Goal: Transaction & Acquisition: Book appointment/travel/reservation

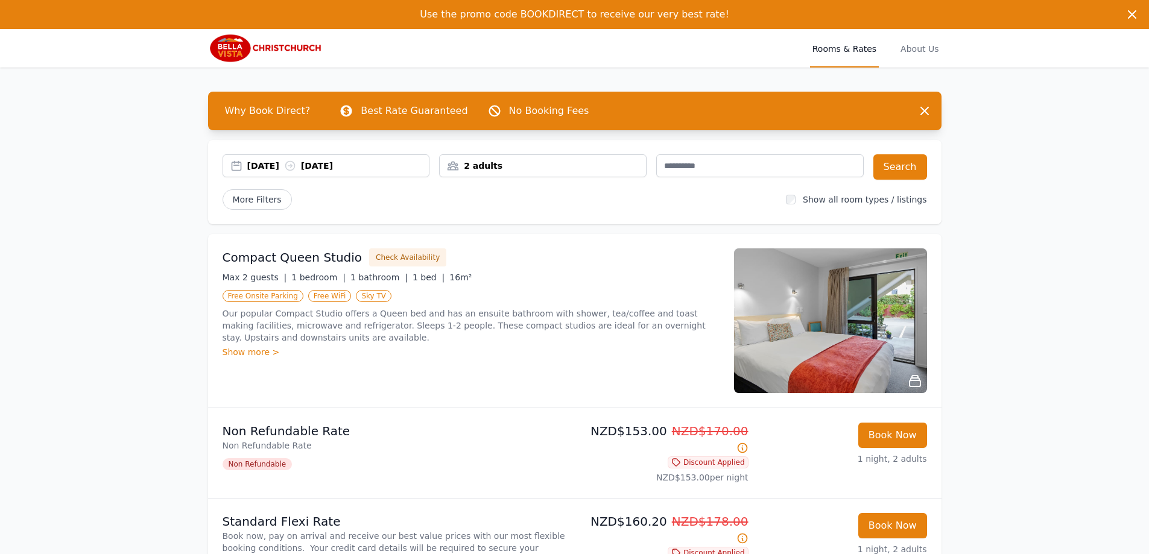
click at [510, 165] on div "2 adults" at bounding box center [543, 166] width 206 height 12
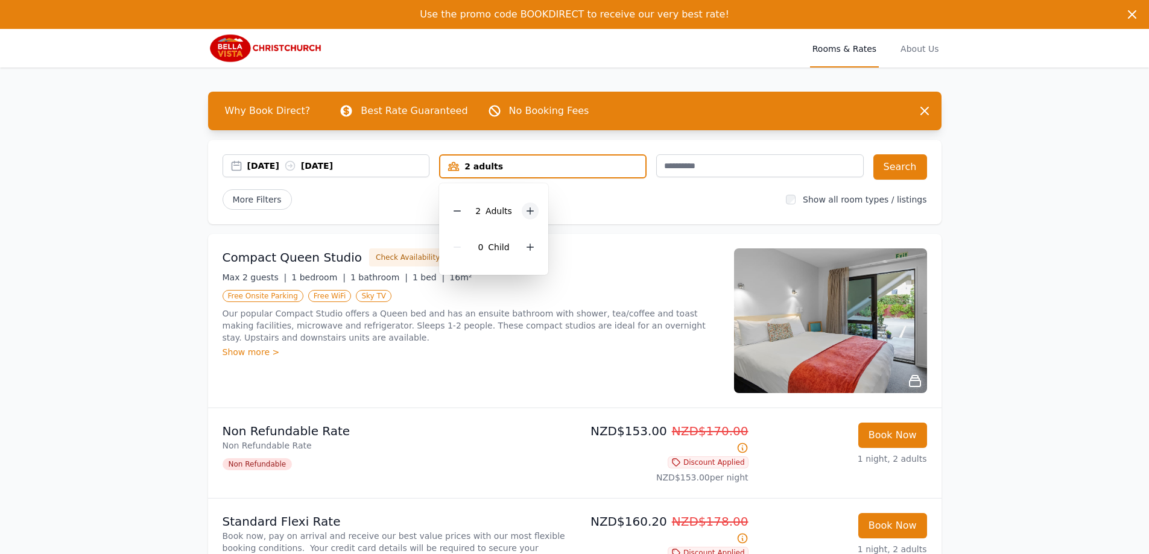
click at [534, 209] on div at bounding box center [530, 211] width 17 height 17
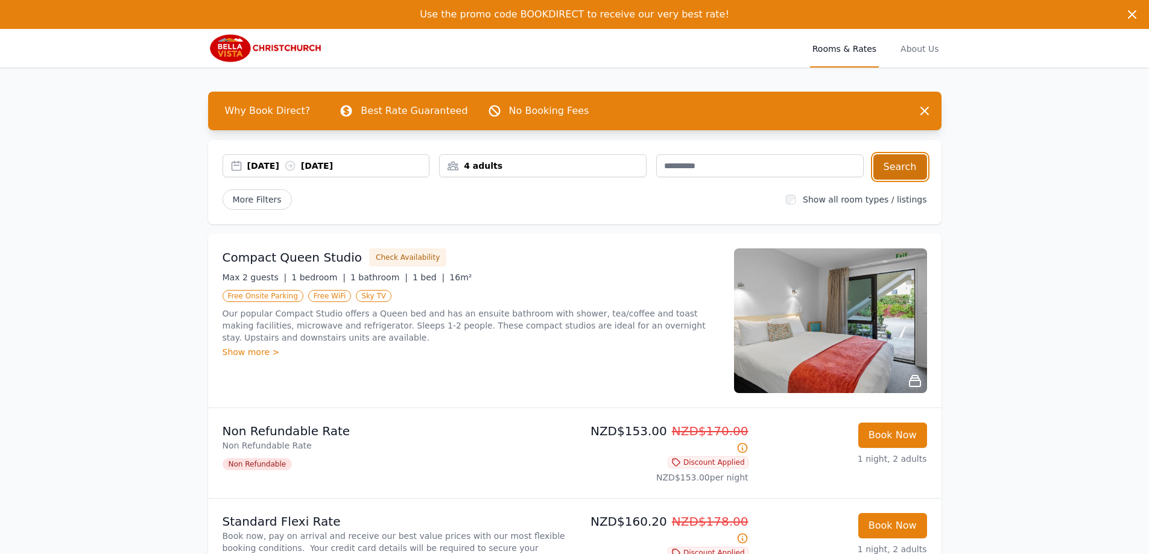
click at [919, 168] on button "Search" at bounding box center [900, 166] width 54 height 25
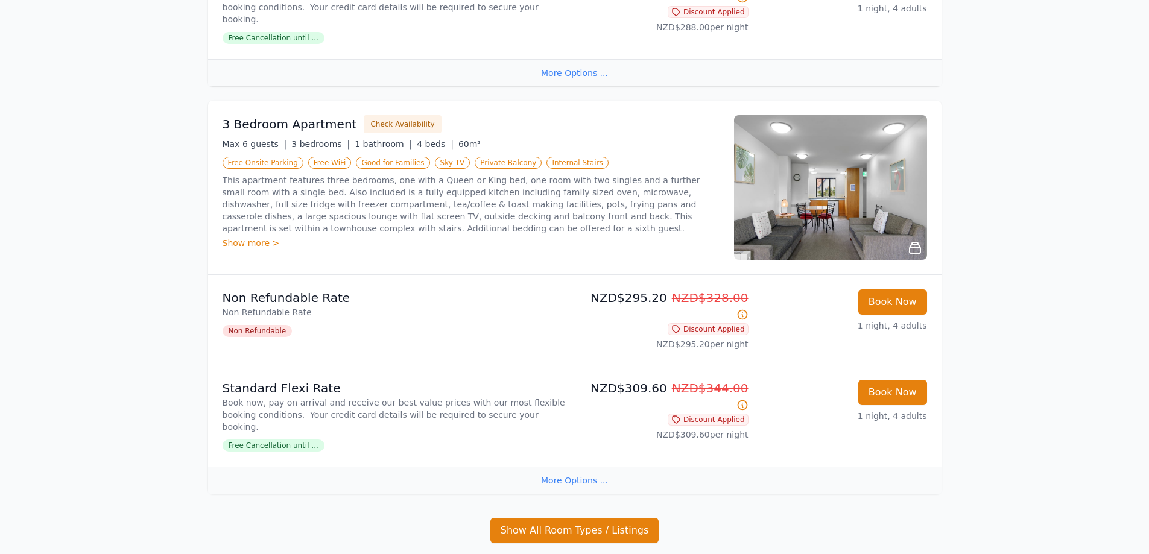
scroll to position [542, 0]
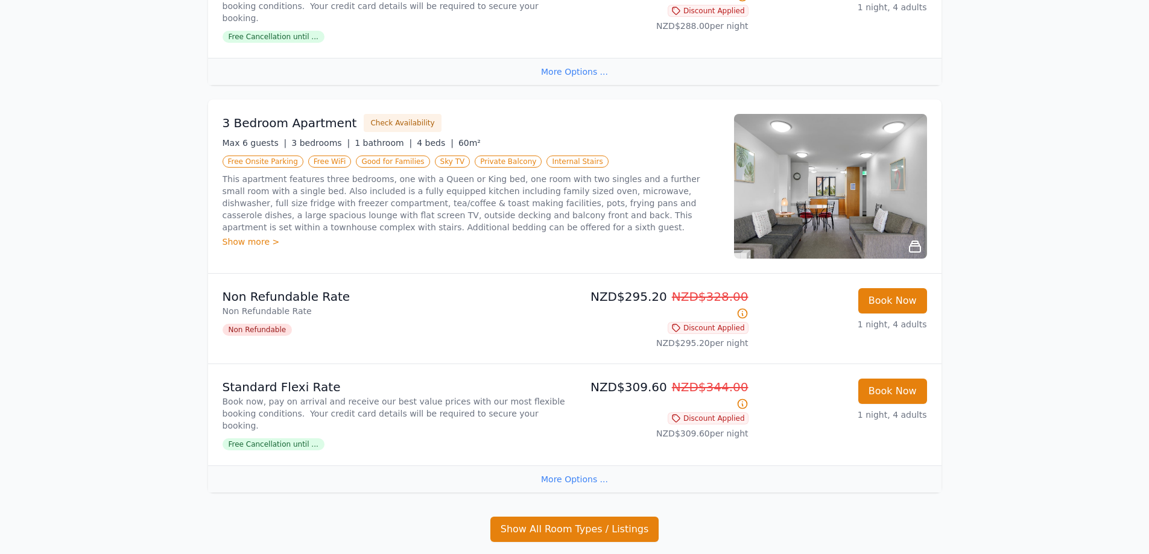
click at [277, 438] on span "Free Cancellation until ..." at bounding box center [274, 444] width 102 height 12
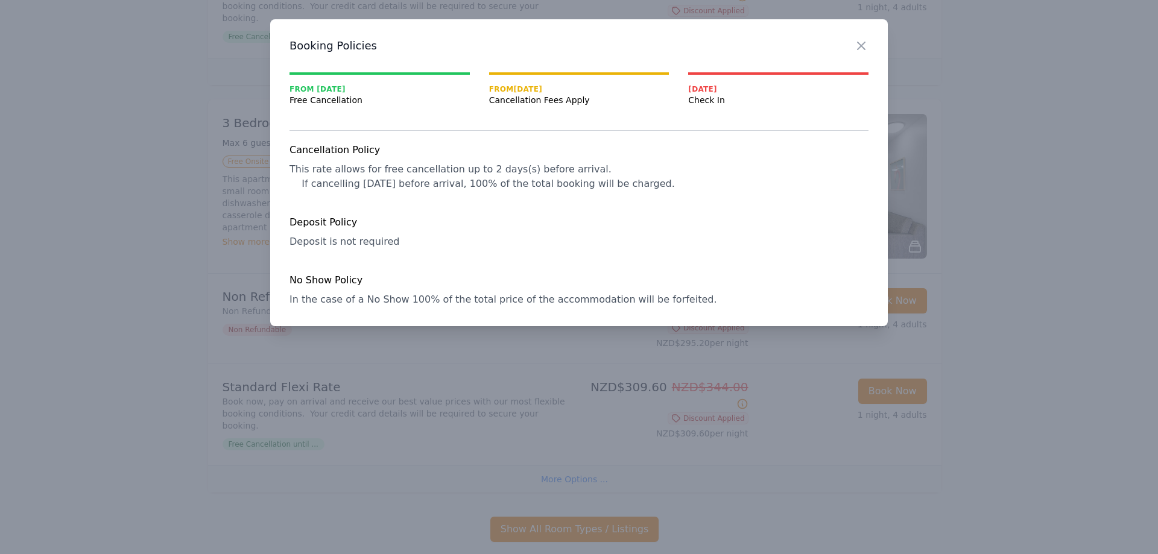
click at [369, 400] on div at bounding box center [579, 277] width 1158 height 554
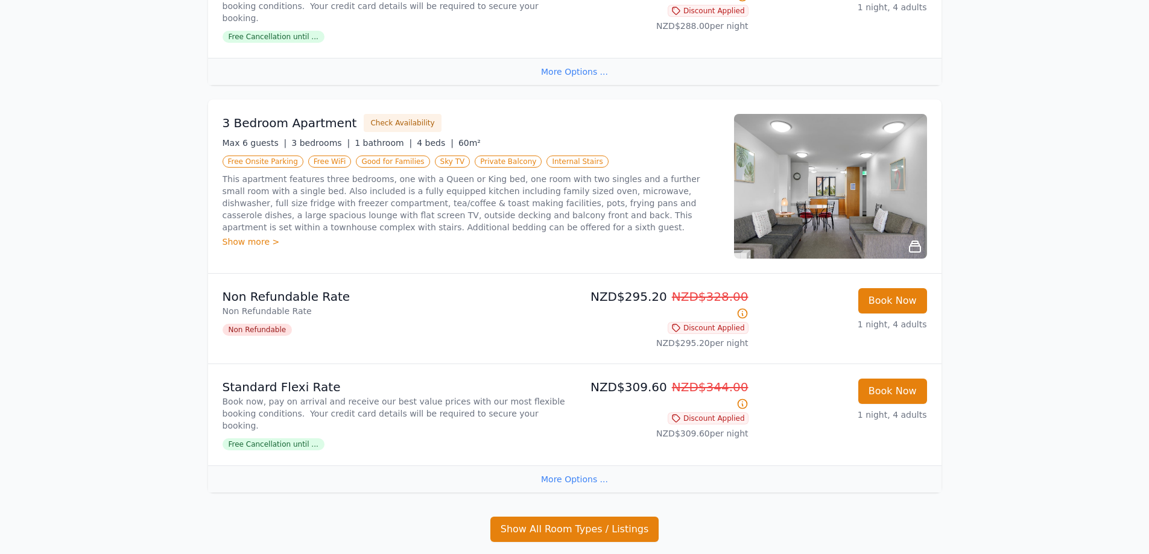
click at [276, 438] on span "Free Cancellation until ..." at bounding box center [274, 444] width 102 height 12
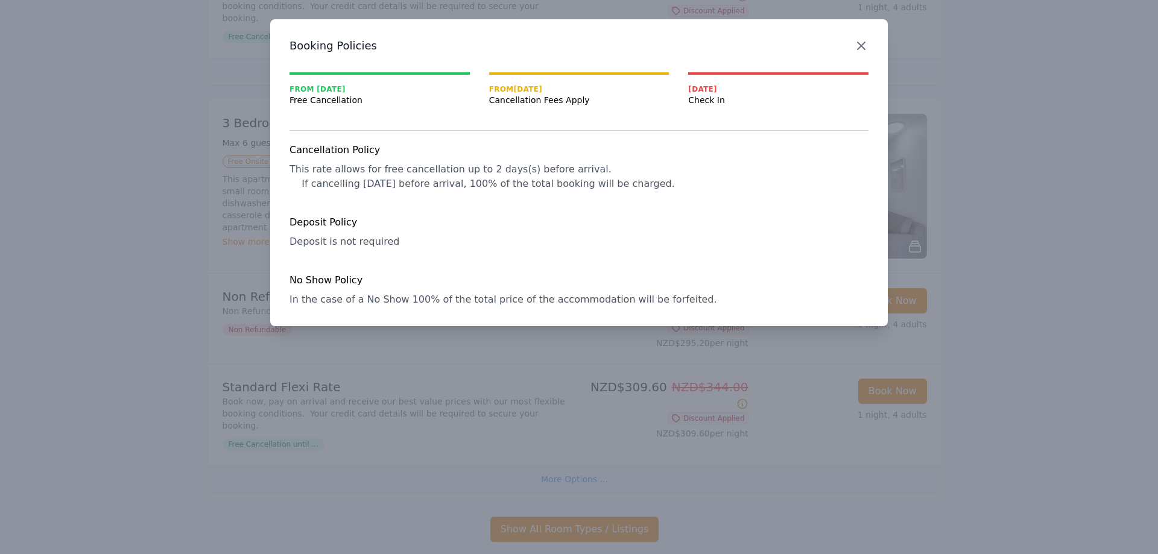
click at [866, 45] on icon "button" at bounding box center [861, 46] width 14 height 14
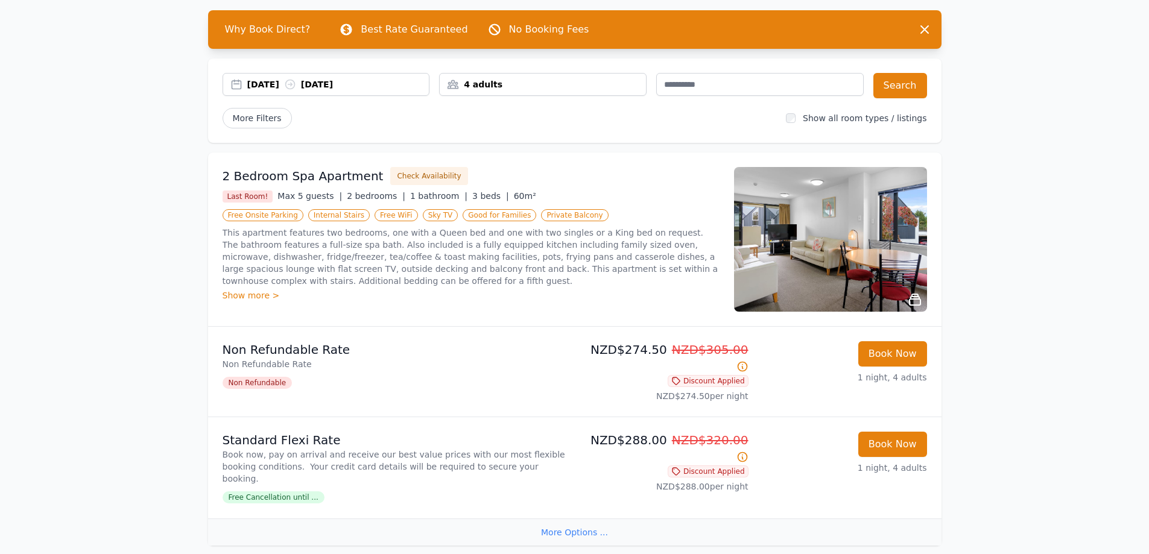
scroll to position [79, 0]
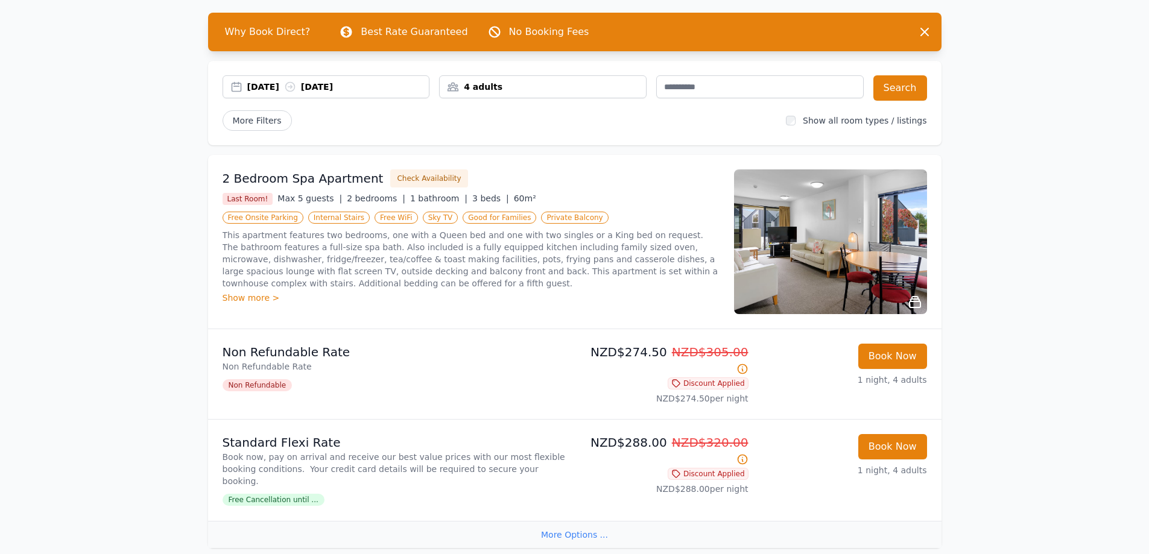
click at [286, 89] on div "24 Sep 2025 25 Sep 2025" at bounding box center [338, 87] width 182 height 12
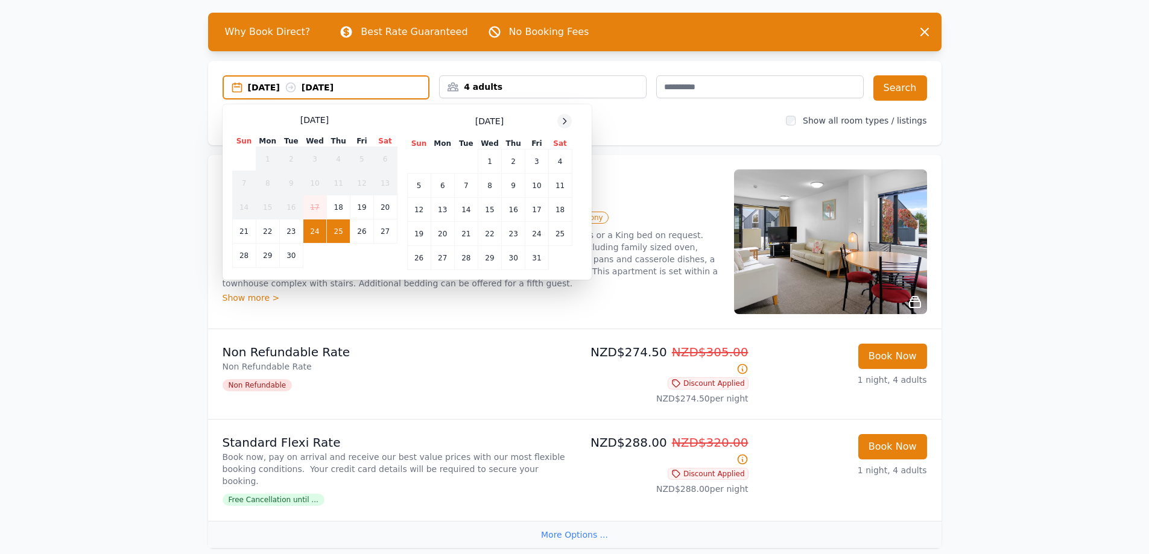
click at [563, 115] on div at bounding box center [564, 121] width 14 height 14
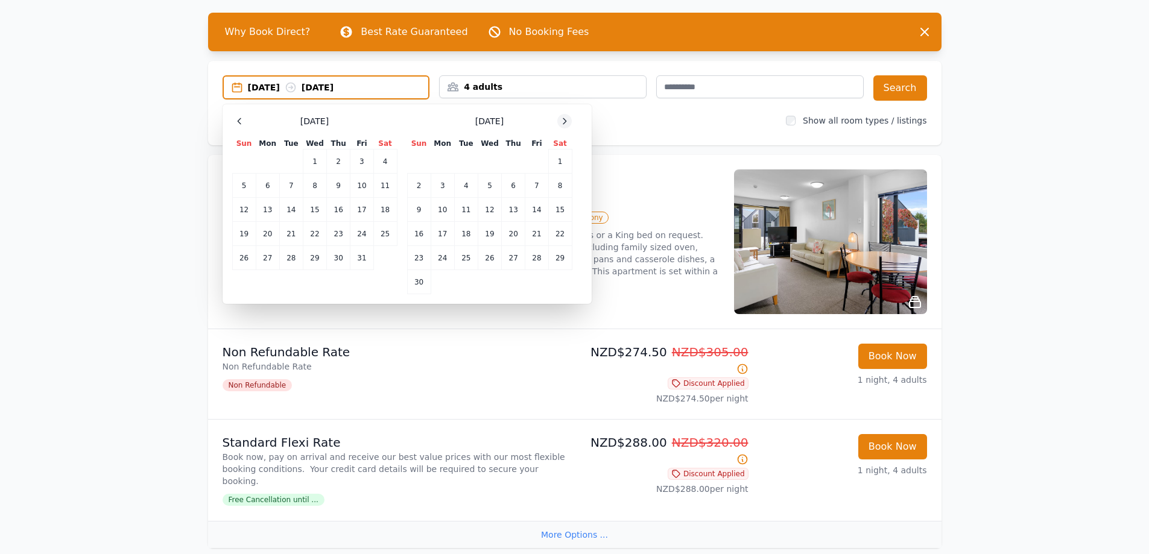
click at [565, 116] on icon at bounding box center [565, 121] width 10 height 10
click at [493, 233] on td "24" at bounding box center [490, 234] width 24 height 24
click at [503, 233] on td "25" at bounding box center [514, 234] width 24 height 24
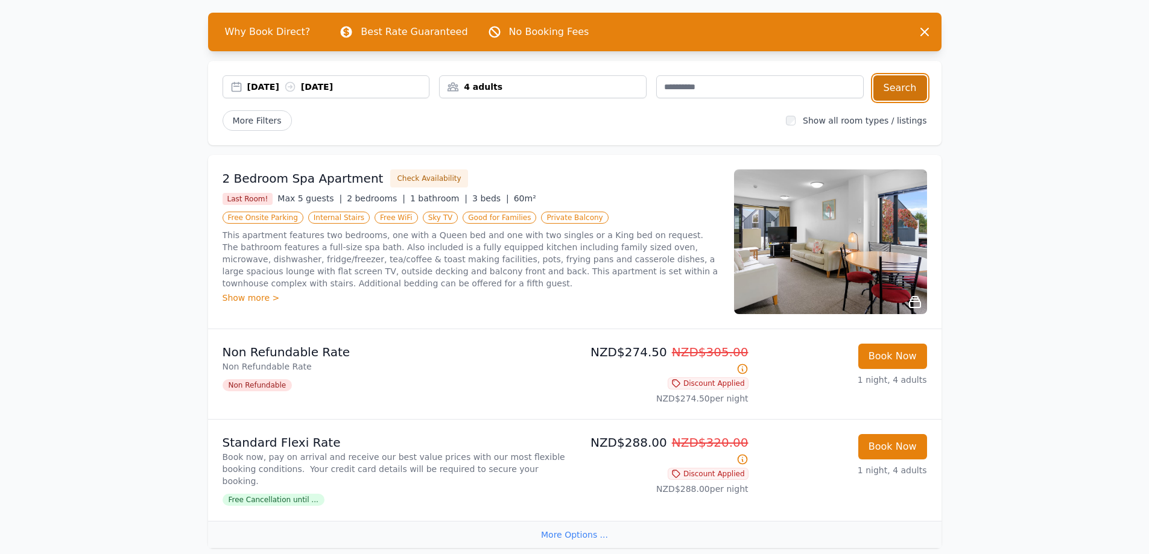
click at [908, 87] on button "Search" at bounding box center [900, 87] width 54 height 25
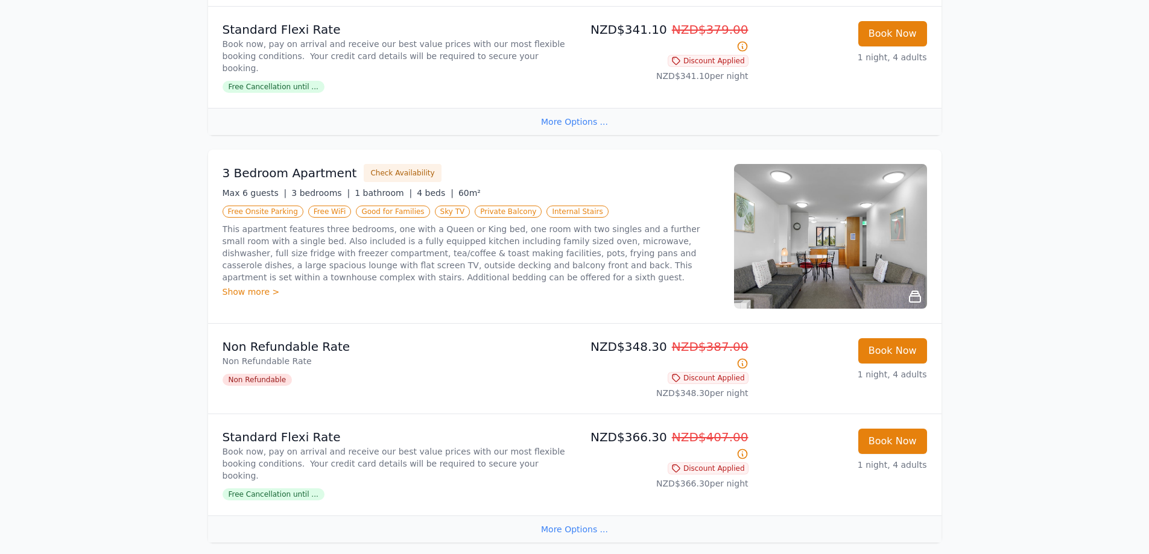
scroll to position [498, 0]
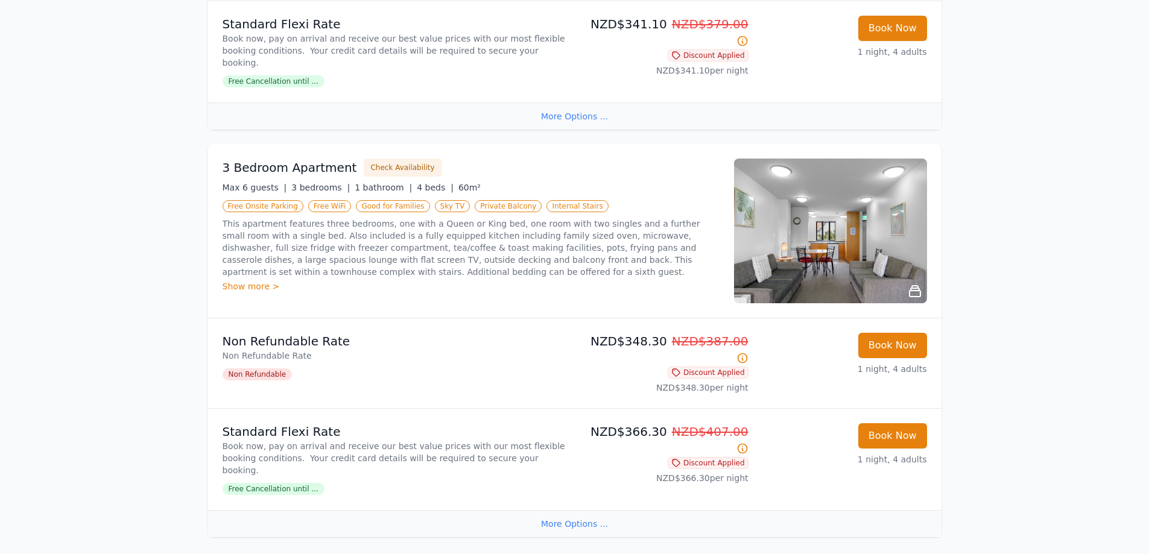
click at [286, 483] on span "Free Cancellation until ..." at bounding box center [274, 489] width 102 height 12
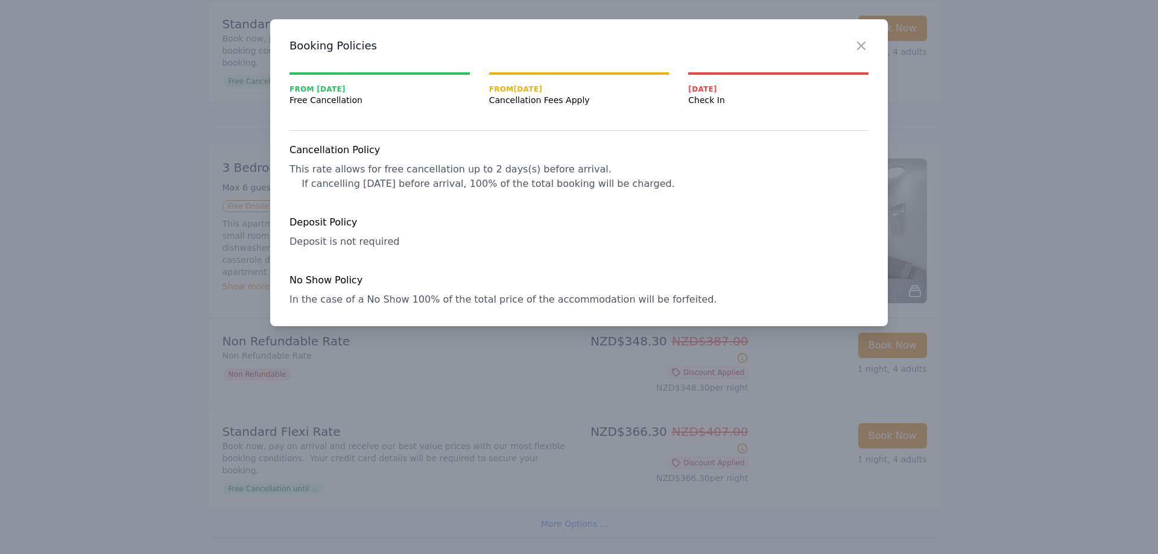
click at [376, 448] on div at bounding box center [579, 277] width 1158 height 554
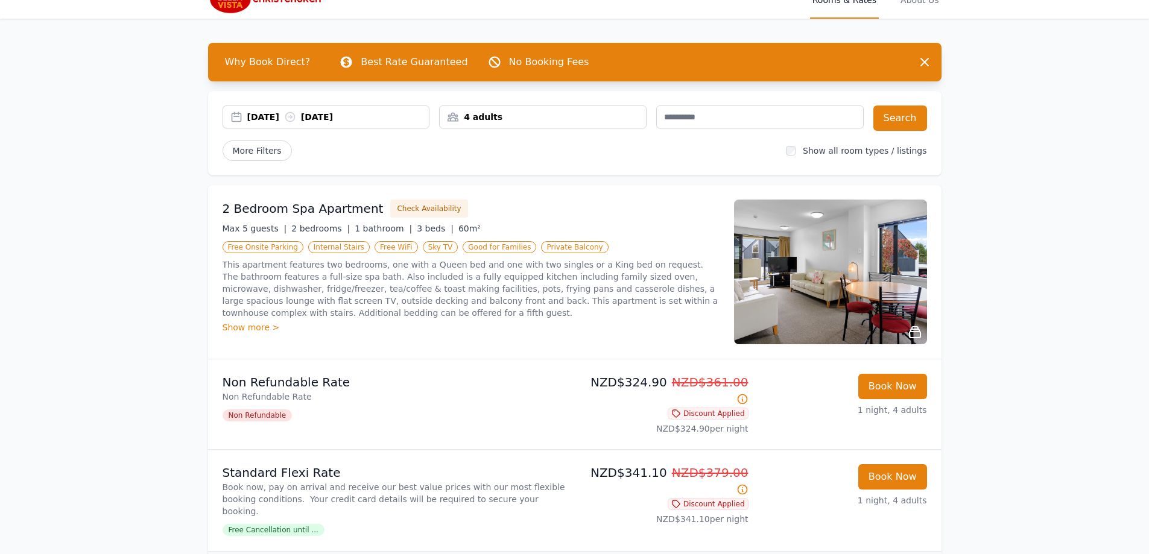
scroll to position [33, 0]
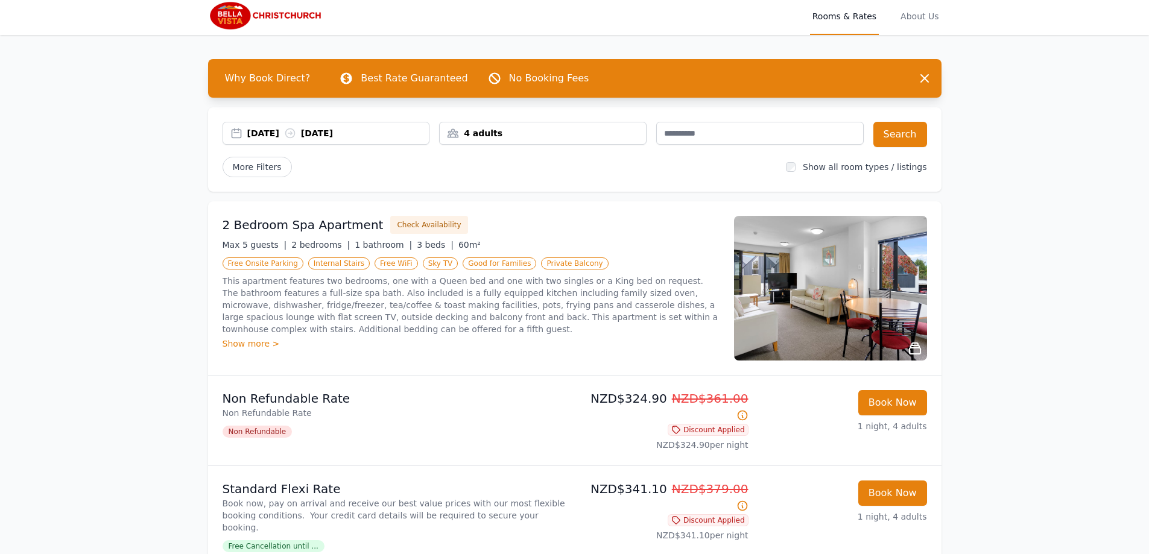
click at [463, 135] on div "4 adults" at bounding box center [543, 133] width 206 height 12
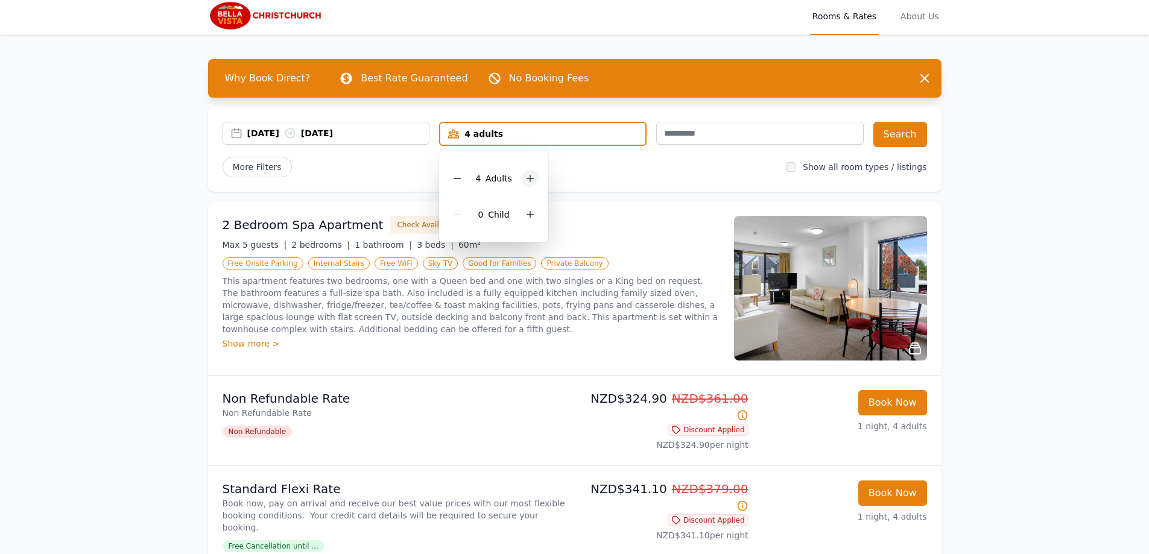
click at [530, 178] on icon at bounding box center [530, 179] width 10 height 10
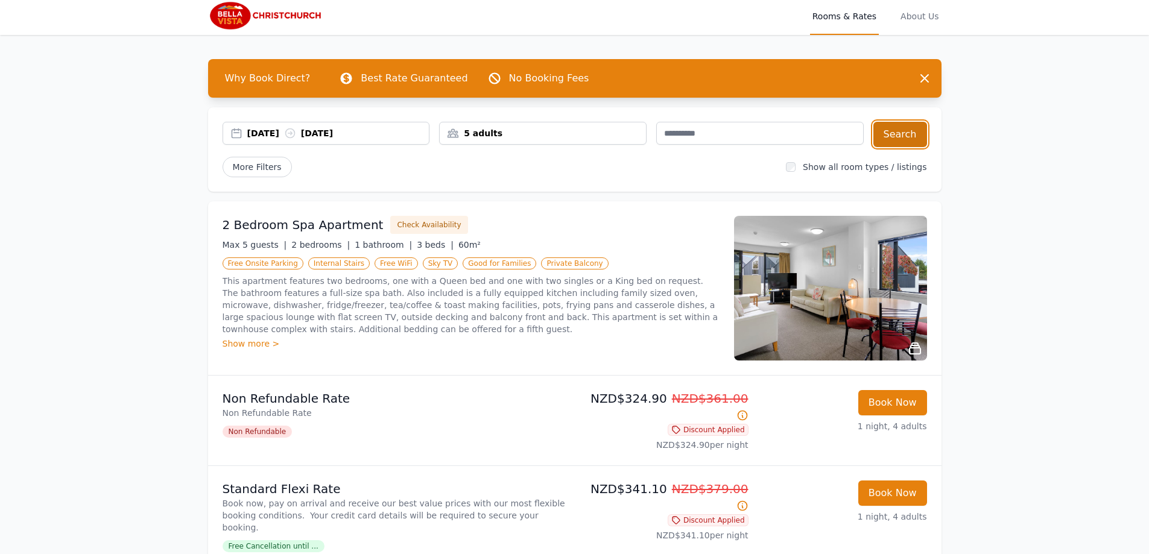
click at [898, 127] on button "Search" at bounding box center [900, 134] width 54 height 25
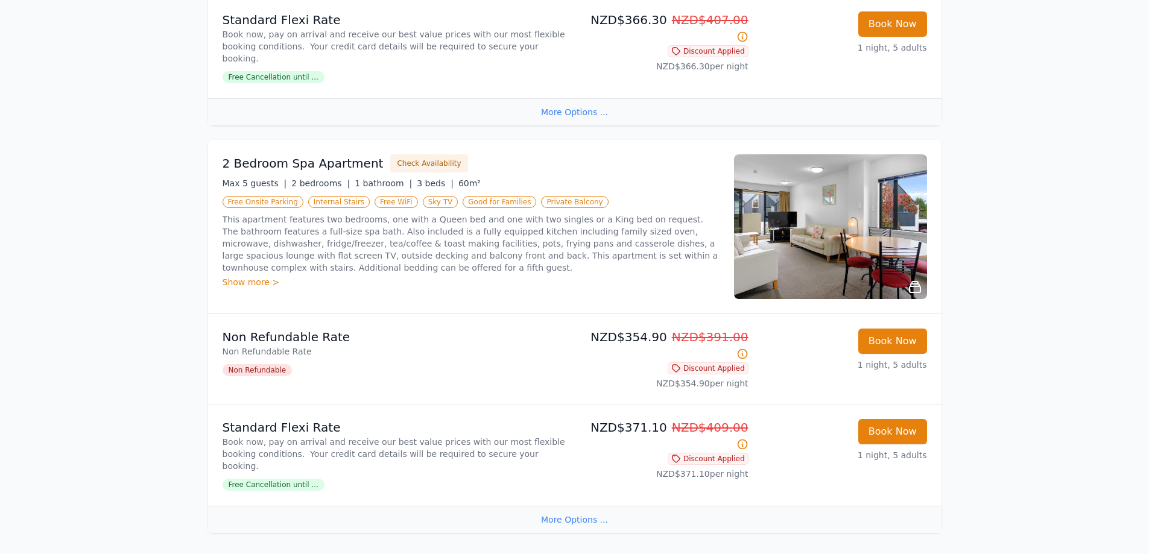
scroll to position [503, 0]
click at [787, 236] on img at bounding box center [830, 225] width 193 height 145
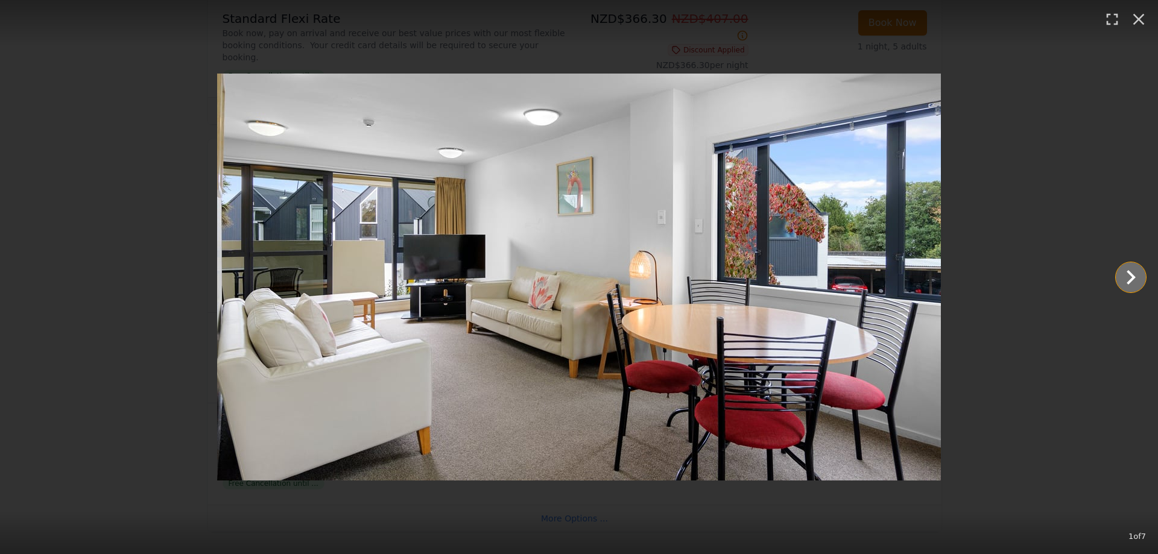
click at [1130, 273] on icon "Show slide 2 of 7" at bounding box center [1131, 277] width 9 height 14
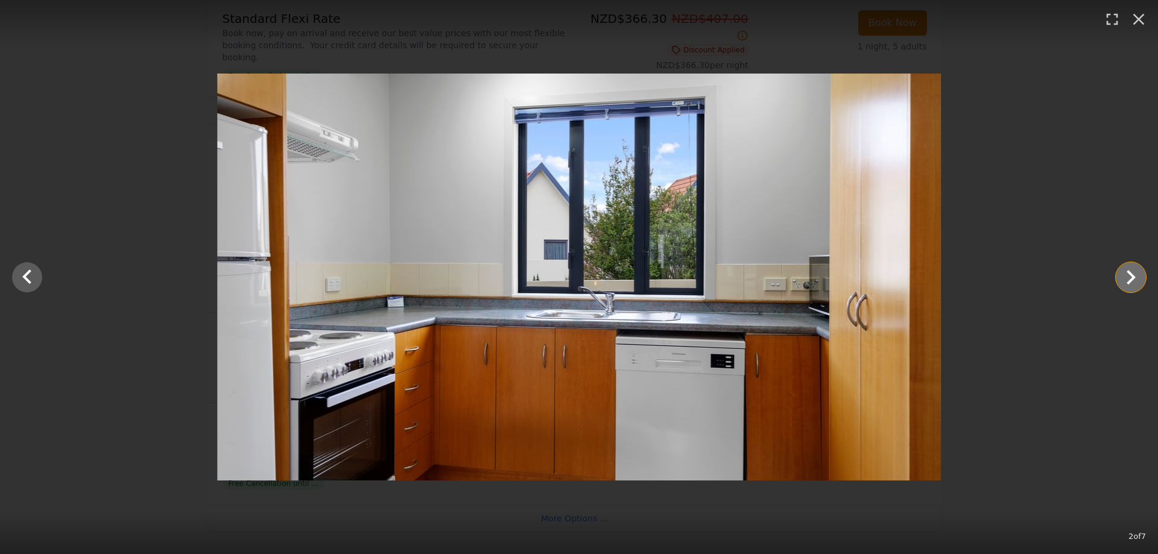
click at [1130, 273] on icon "Show slide 3 of 7" at bounding box center [1131, 277] width 9 height 14
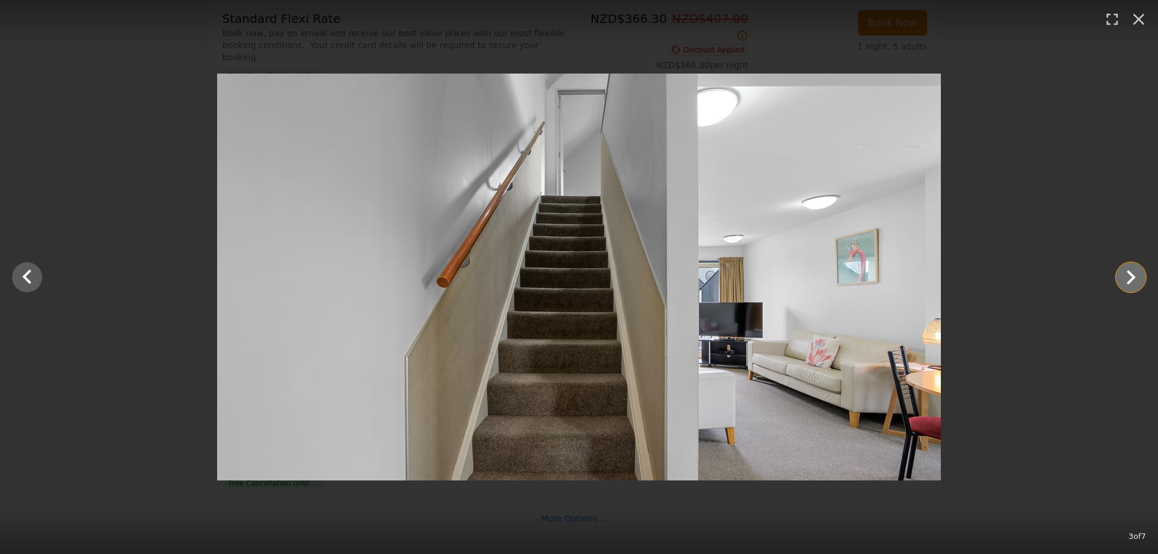
click at [1130, 273] on icon "Show slide 4 of 7" at bounding box center [1131, 277] width 9 height 14
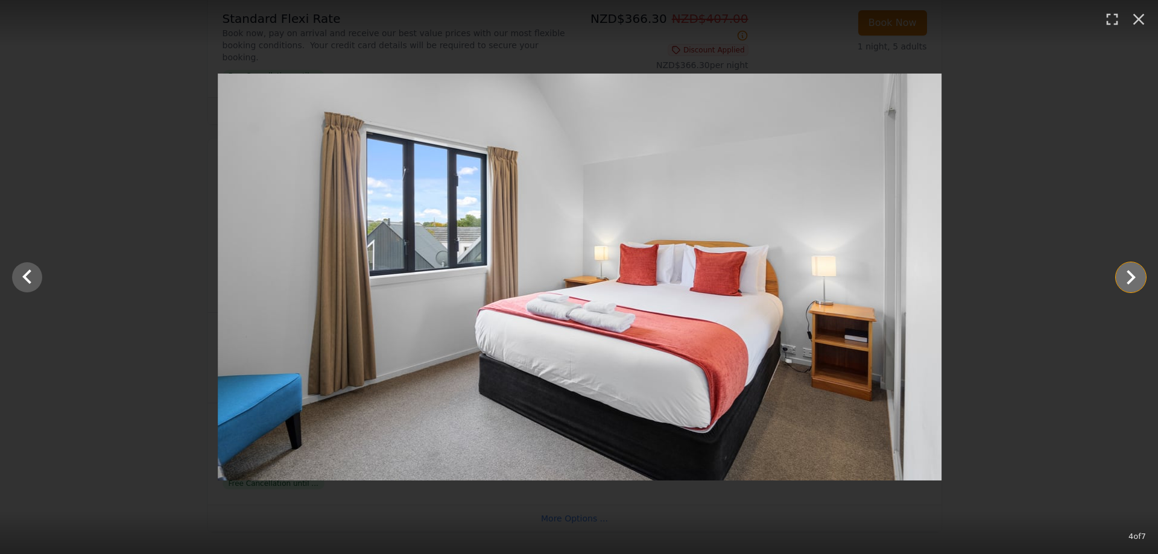
click at [1130, 273] on icon "Show slide 5 of 7" at bounding box center [1131, 277] width 9 height 14
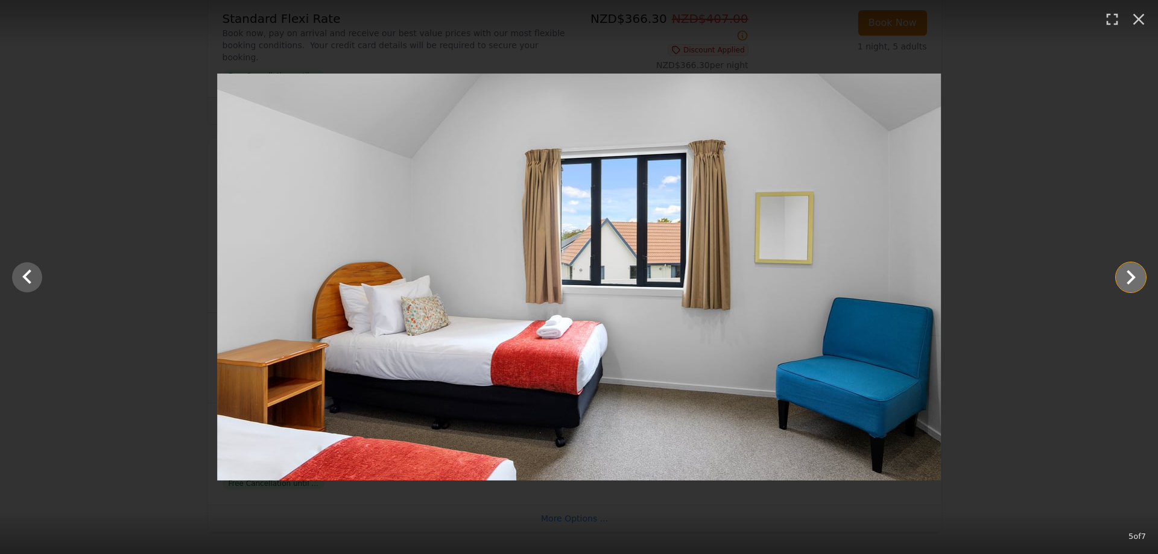
click at [1130, 273] on icon "Show slide 6 of 7" at bounding box center [1131, 277] width 9 height 14
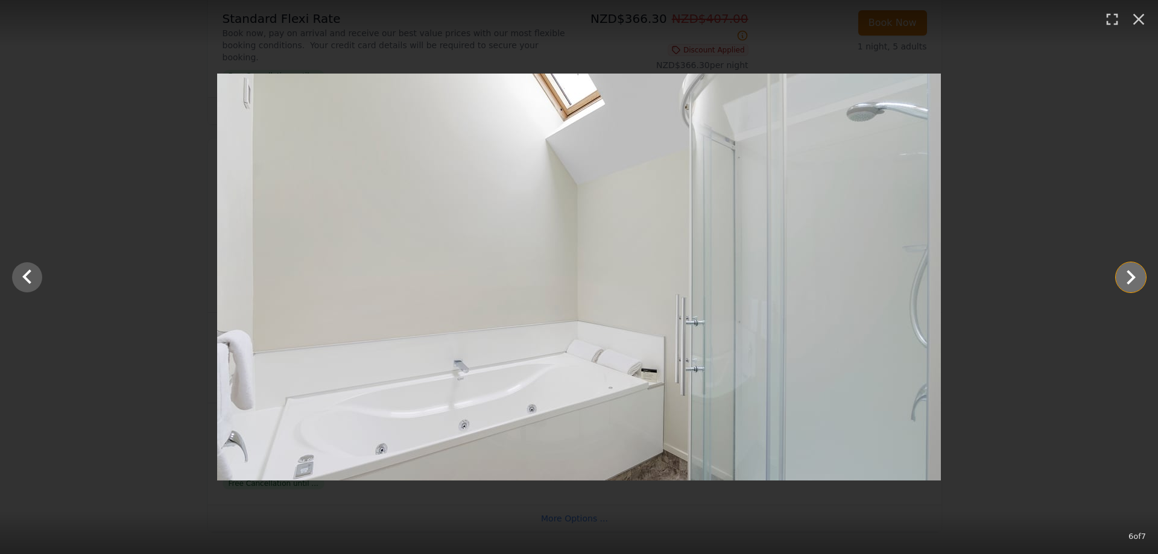
click at [1130, 273] on icon "Show slide 7 of 7" at bounding box center [1131, 277] width 9 height 14
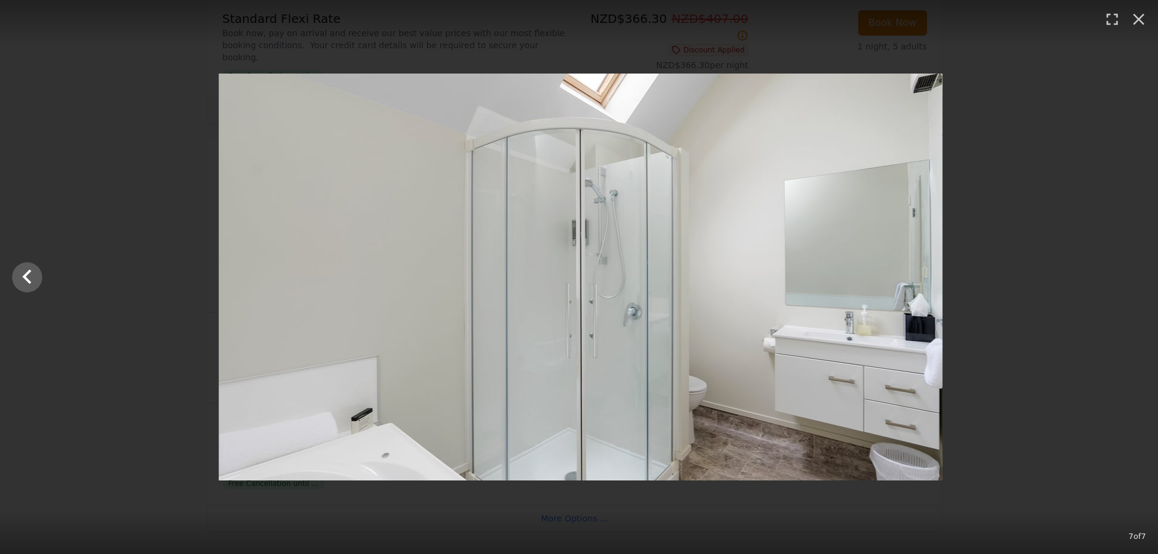
click at [1130, 274] on div at bounding box center [581, 277] width 1158 height 407
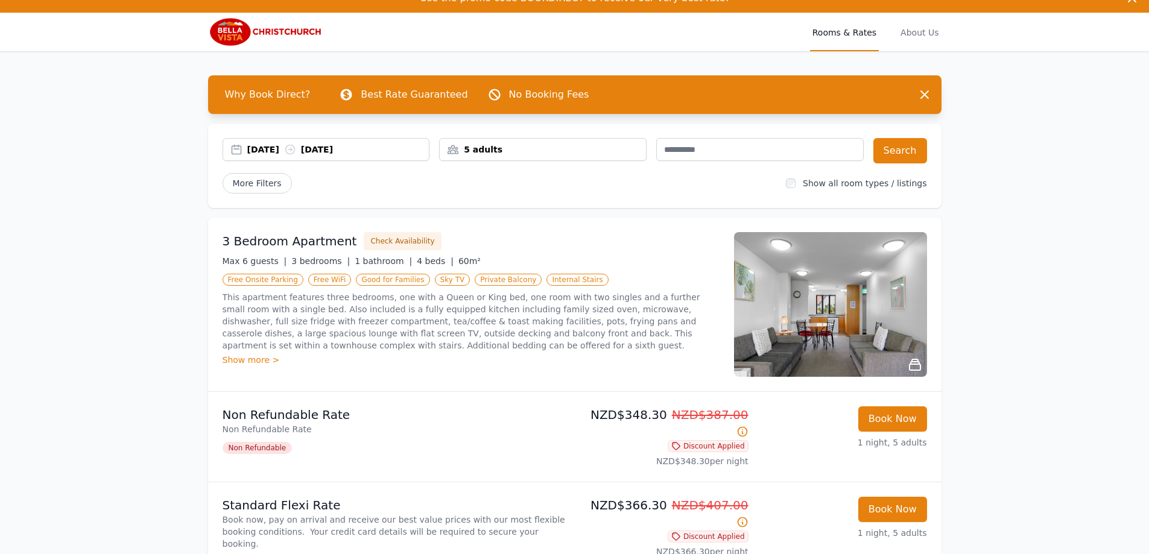
scroll to position [0, 0]
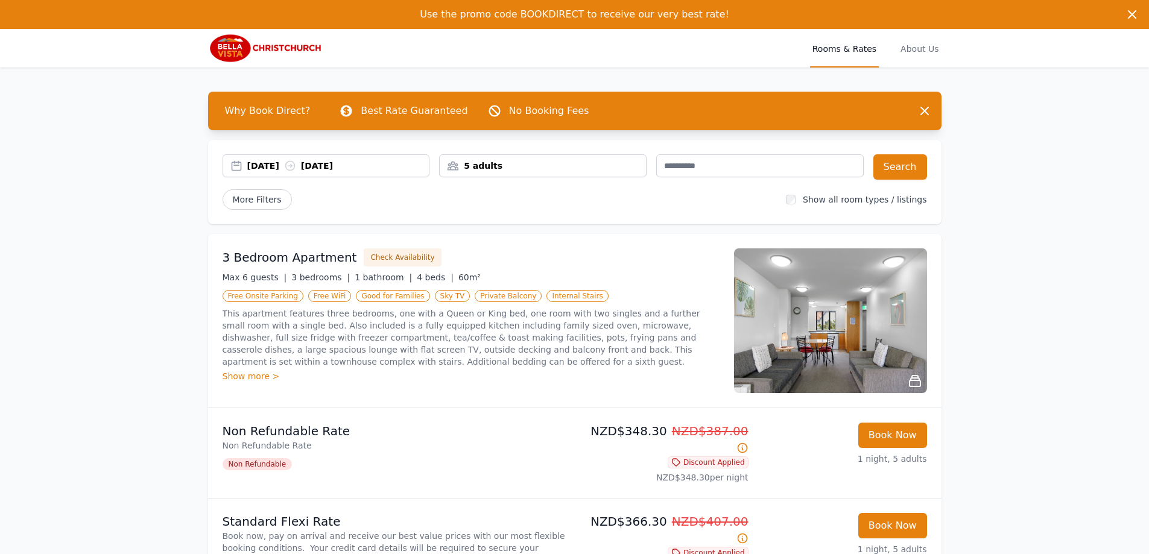
click at [275, 51] on img at bounding box center [266, 48] width 116 height 29
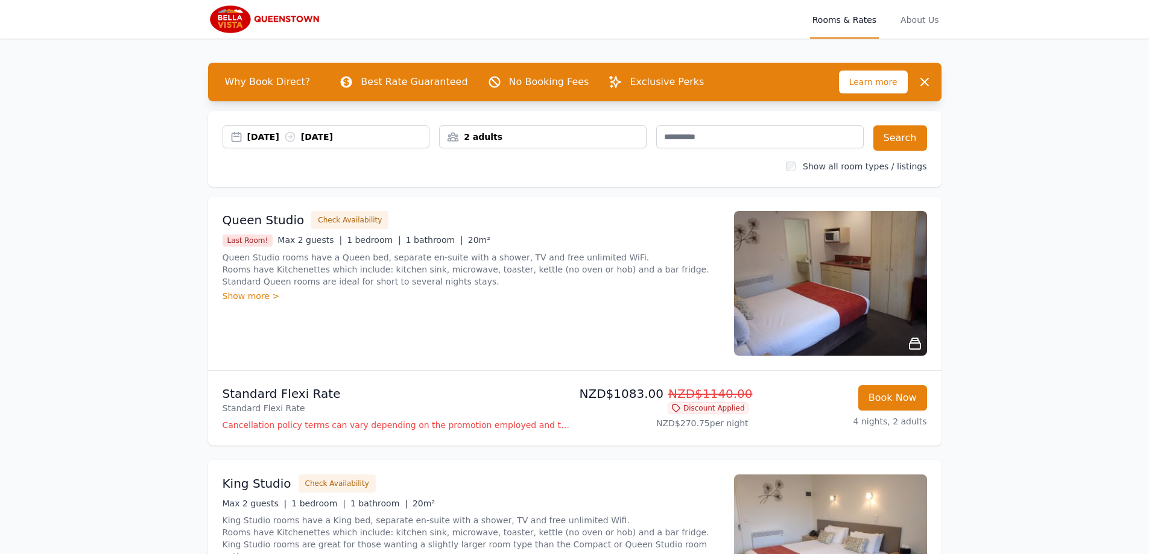
click at [542, 140] on div "2 adults" at bounding box center [543, 137] width 206 height 12
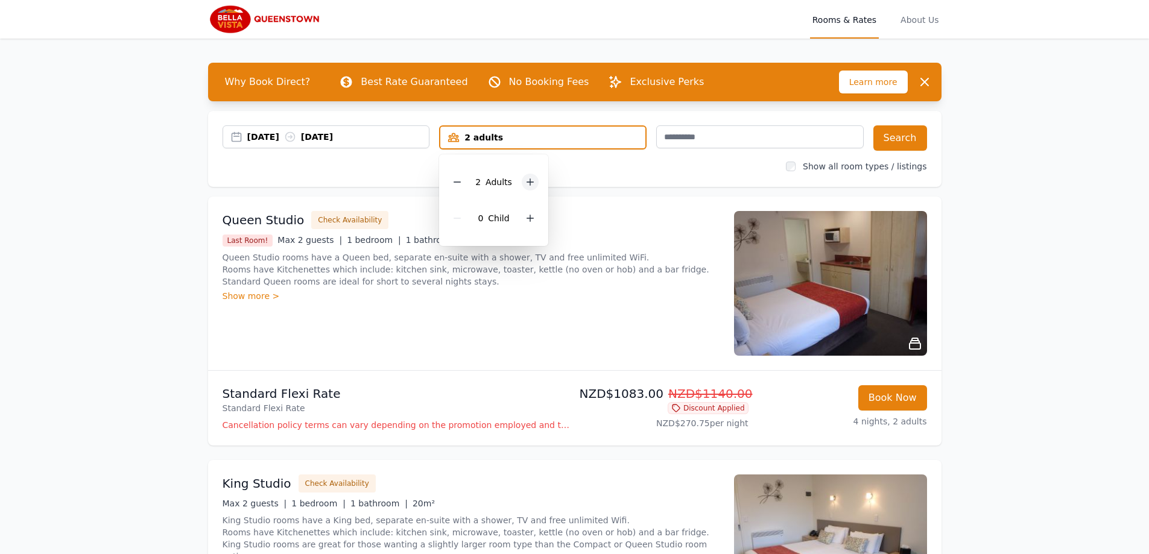
click at [528, 182] on icon at bounding box center [530, 182] width 7 height 7
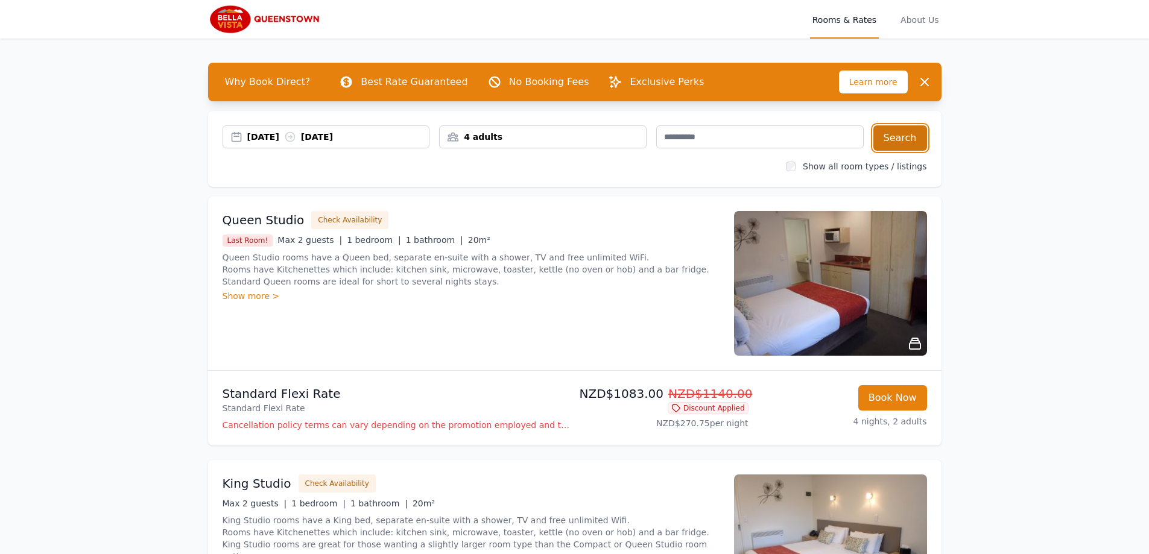
click at [908, 140] on button "Search" at bounding box center [900, 137] width 54 height 25
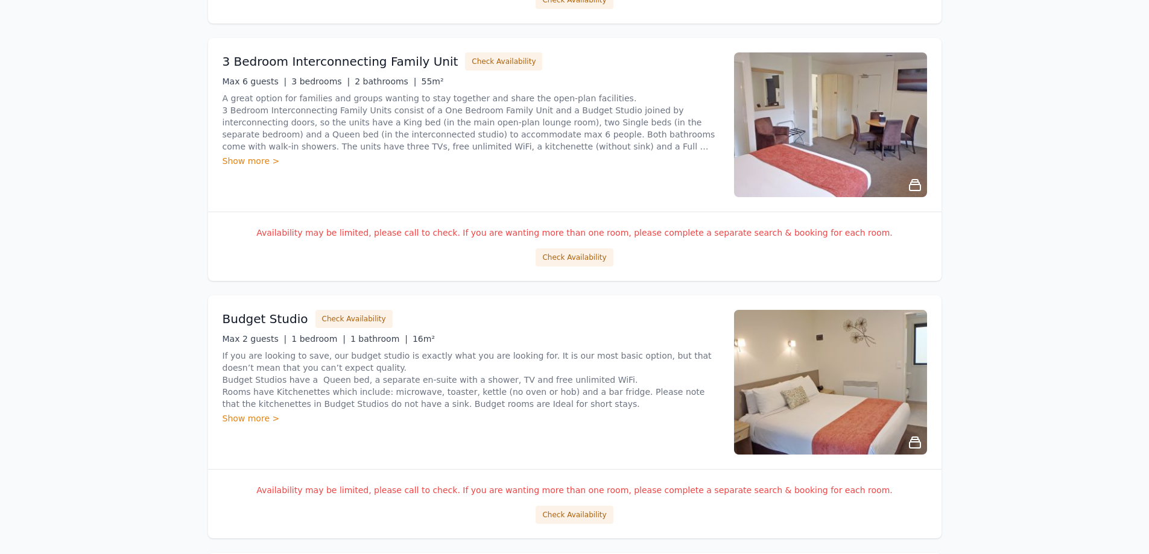
scroll to position [460, 0]
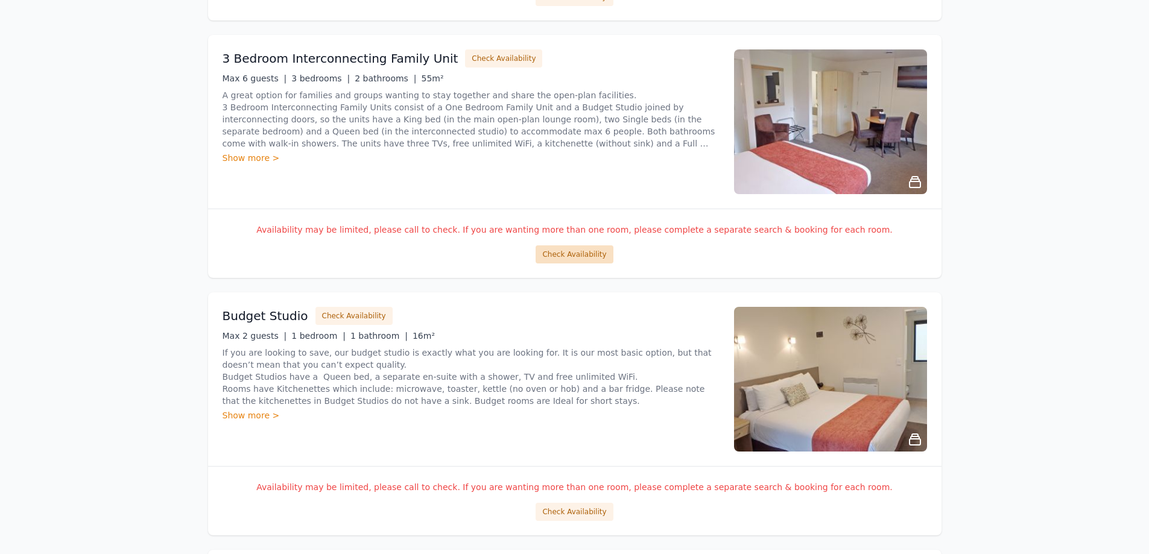
click at [586, 254] on button "Check Availability" at bounding box center [574, 254] width 77 height 18
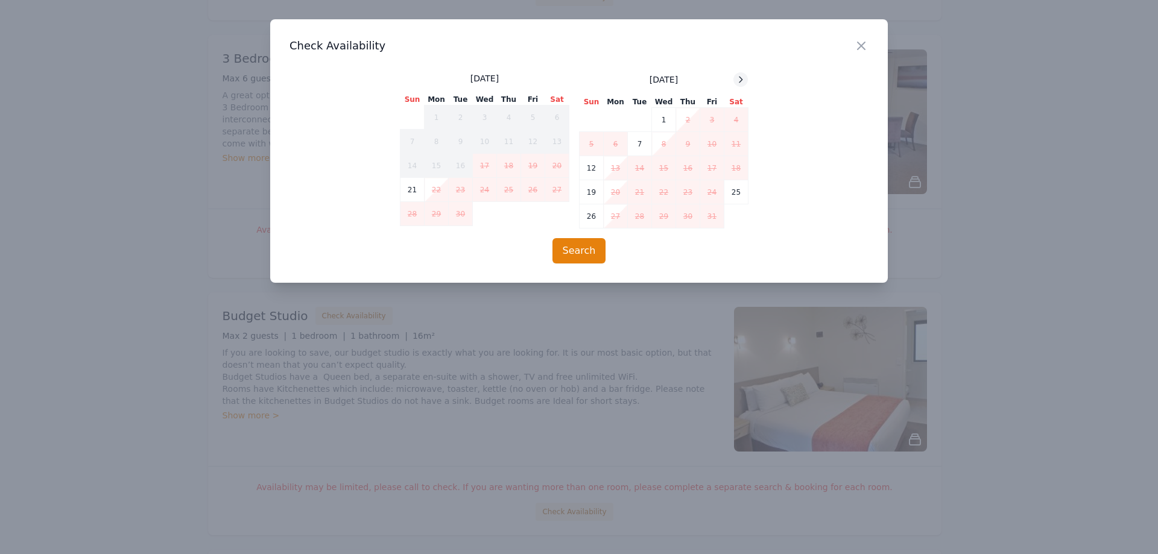
click at [739, 76] on icon at bounding box center [741, 80] width 10 height 10
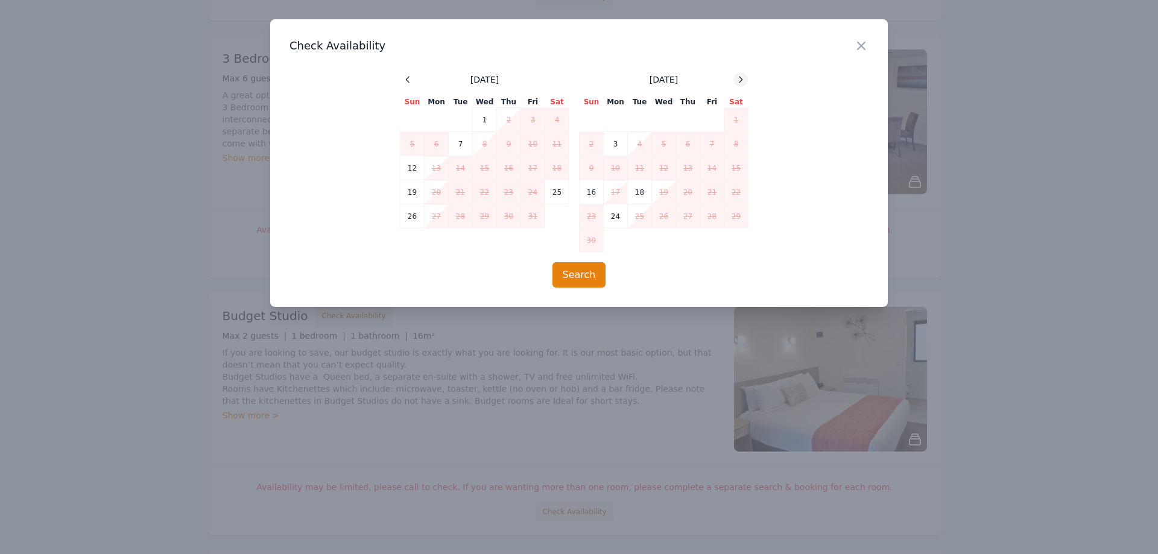
click at [741, 77] on icon at bounding box center [741, 80] width 10 height 10
click at [861, 47] on icon "button" at bounding box center [861, 45] width 7 height 7
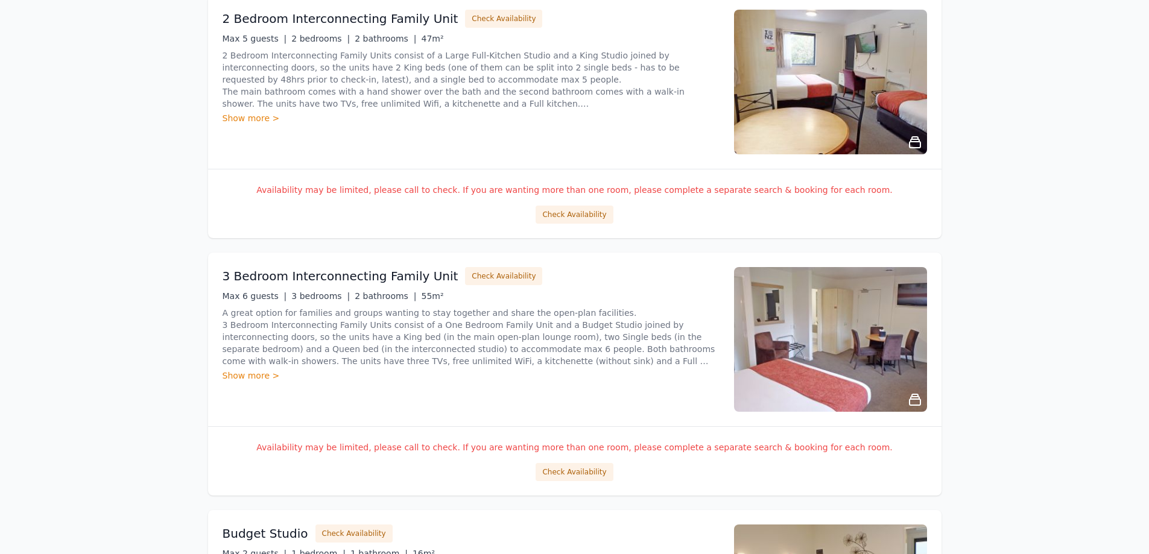
scroll to position [0, 0]
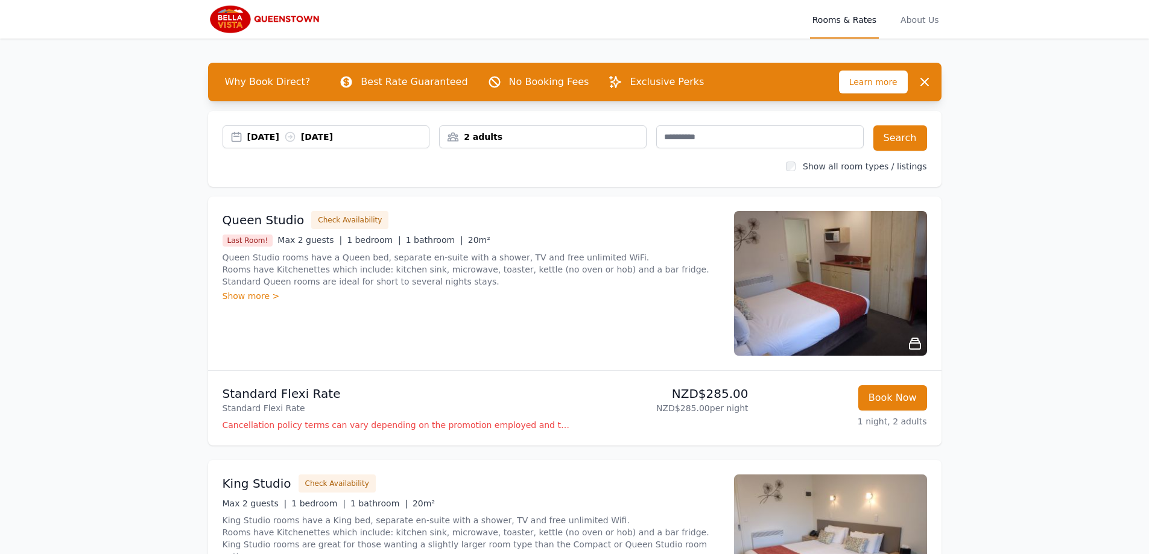
click at [518, 134] on div "2 adults" at bounding box center [543, 137] width 206 height 12
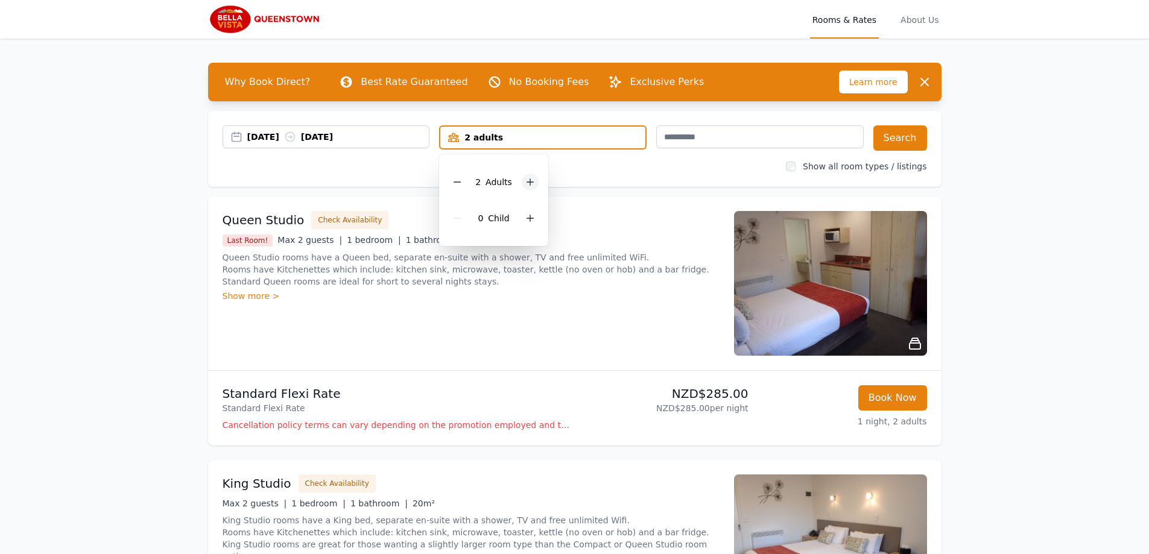
click at [528, 175] on div at bounding box center [530, 182] width 17 height 17
click at [893, 139] on button "Search" at bounding box center [900, 137] width 54 height 25
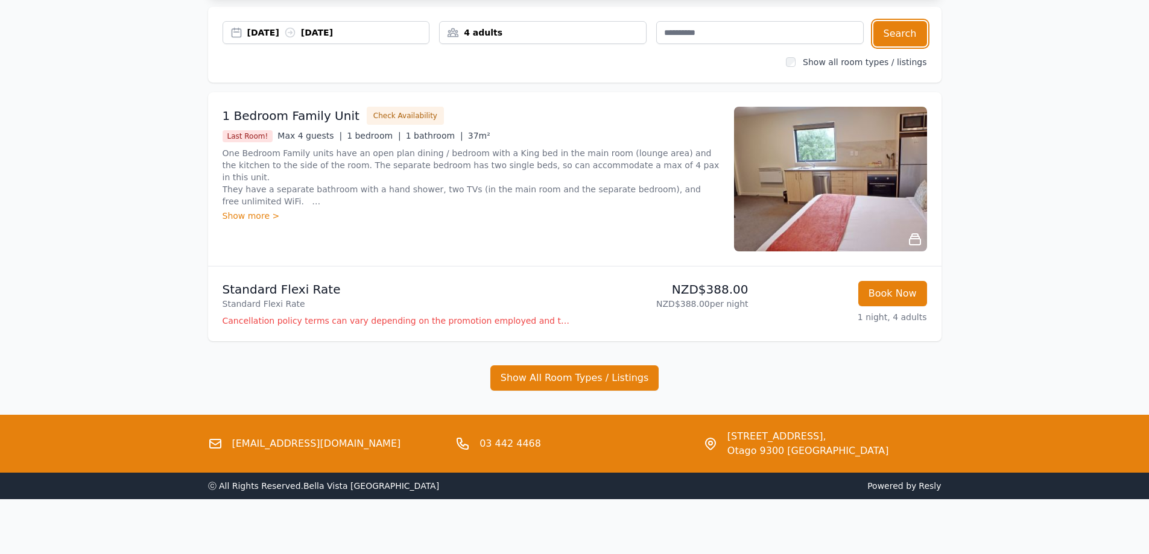
scroll to position [107, 0]
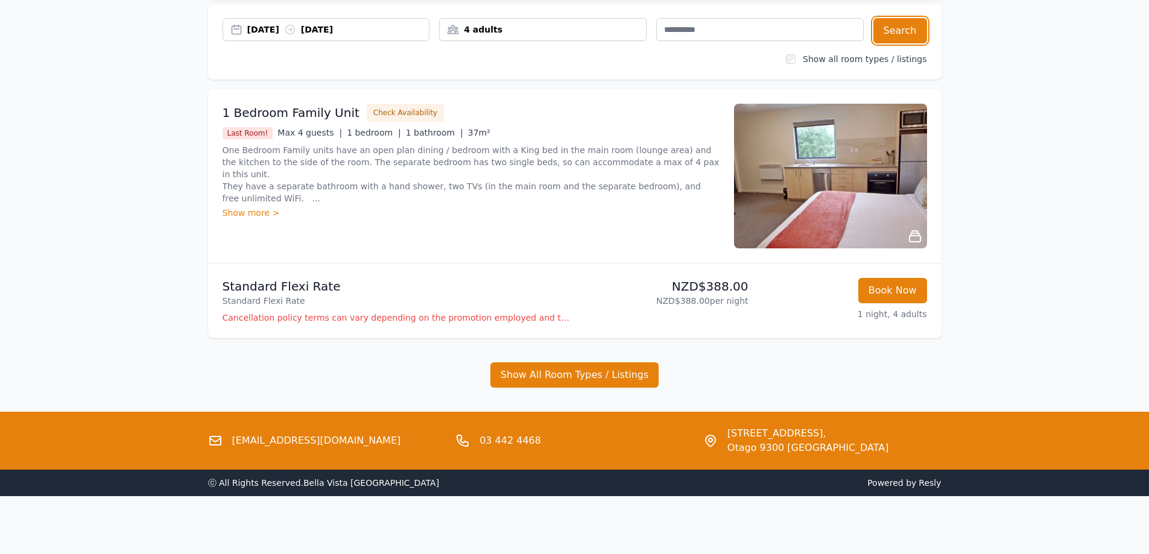
click at [267, 26] on div "17 Dec 2025 18 Dec 2025" at bounding box center [338, 30] width 182 height 12
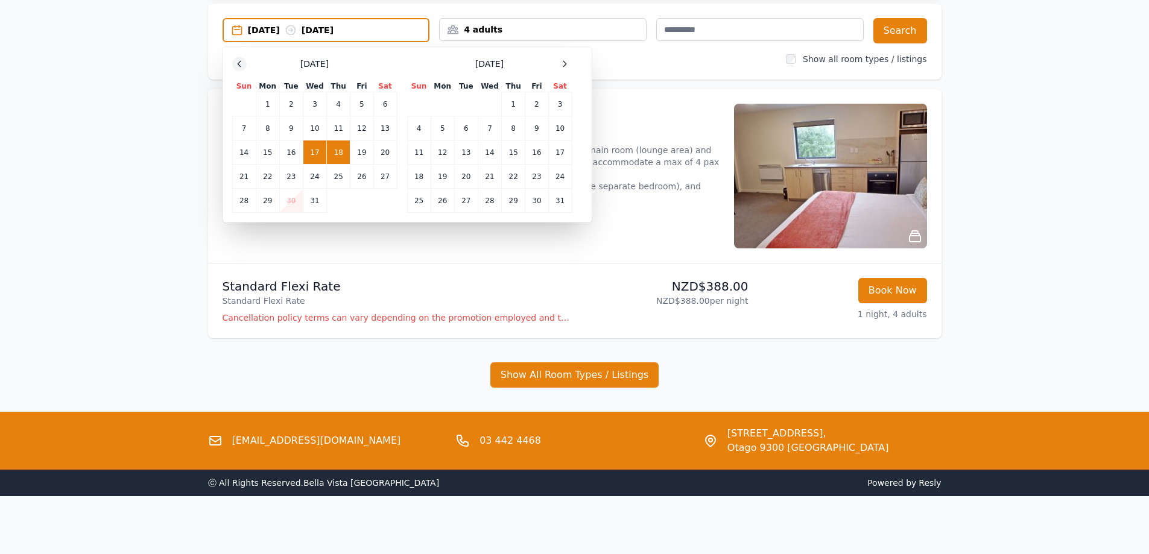
click at [238, 62] on icon at bounding box center [240, 64] width 10 height 10
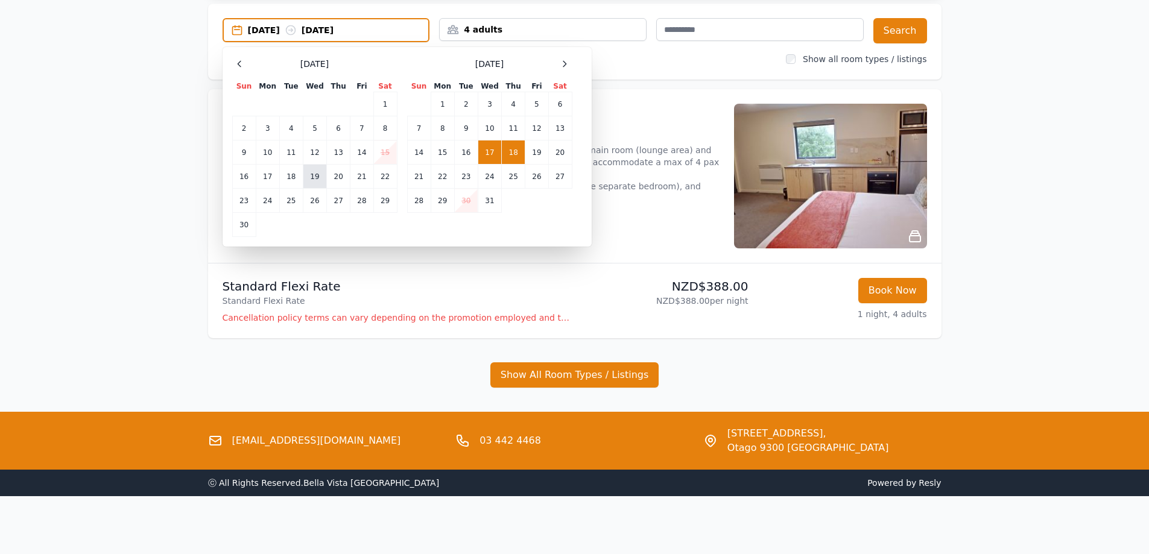
click at [319, 178] on td "19" at bounding box center [315, 177] width 24 height 24
click at [385, 178] on td "22" at bounding box center [385, 177] width 24 height 24
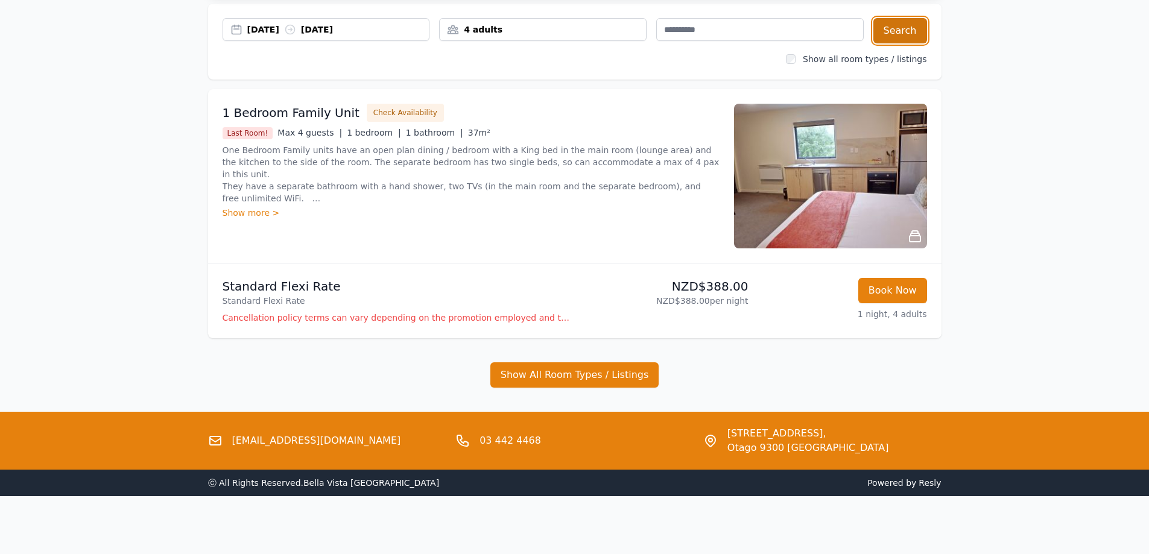
click at [898, 33] on button "Search" at bounding box center [900, 30] width 54 height 25
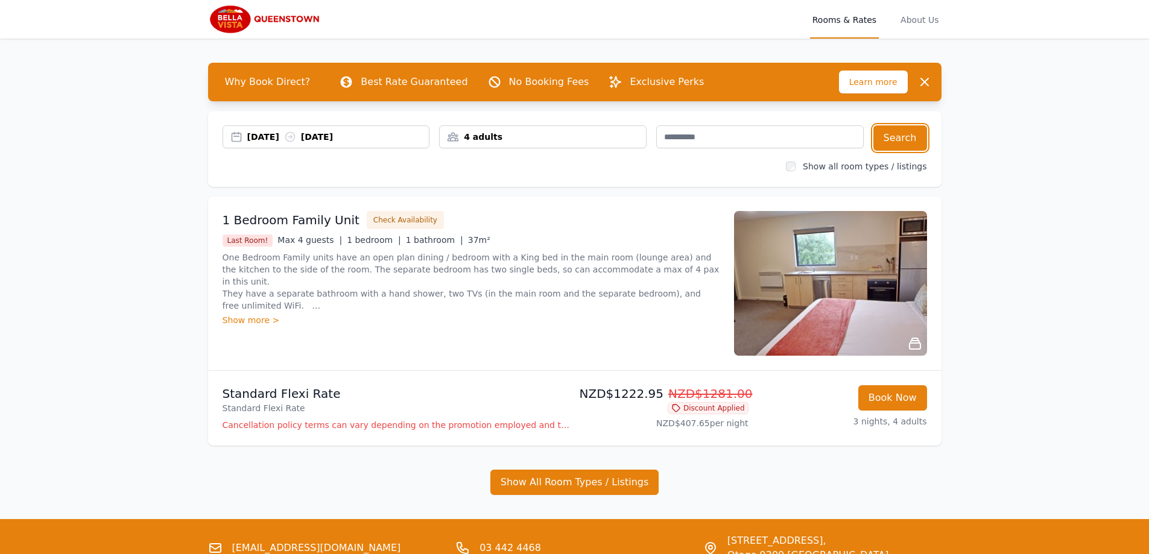
click at [364, 136] on div "19 Nov 2025 22 Nov 2025" at bounding box center [338, 137] width 182 height 12
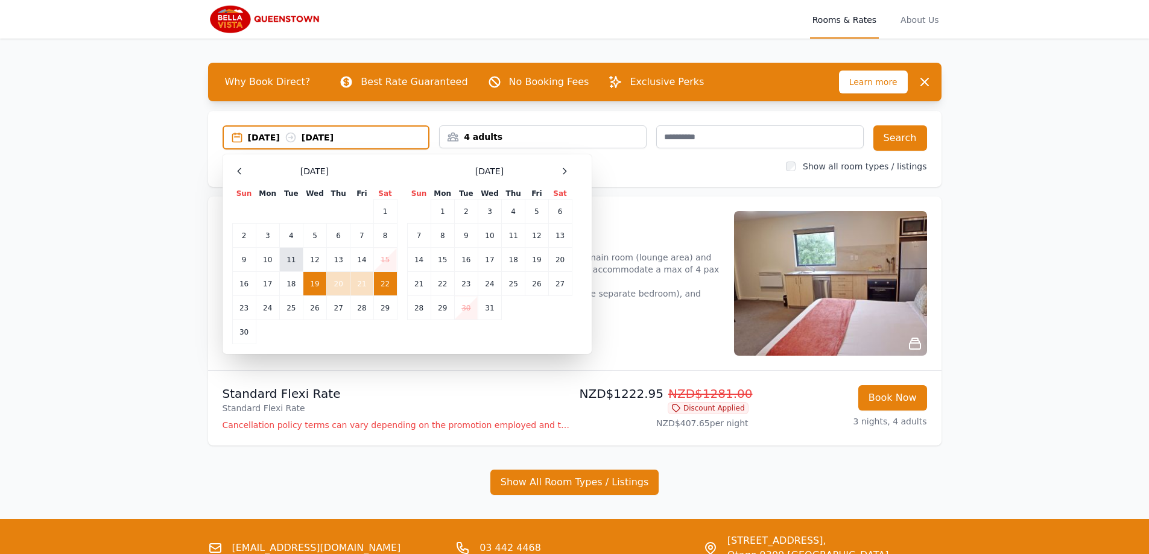
click at [293, 261] on td "11" at bounding box center [291, 260] width 24 height 24
click at [309, 261] on td "12" at bounding box center [315, 260] width 24 height 24
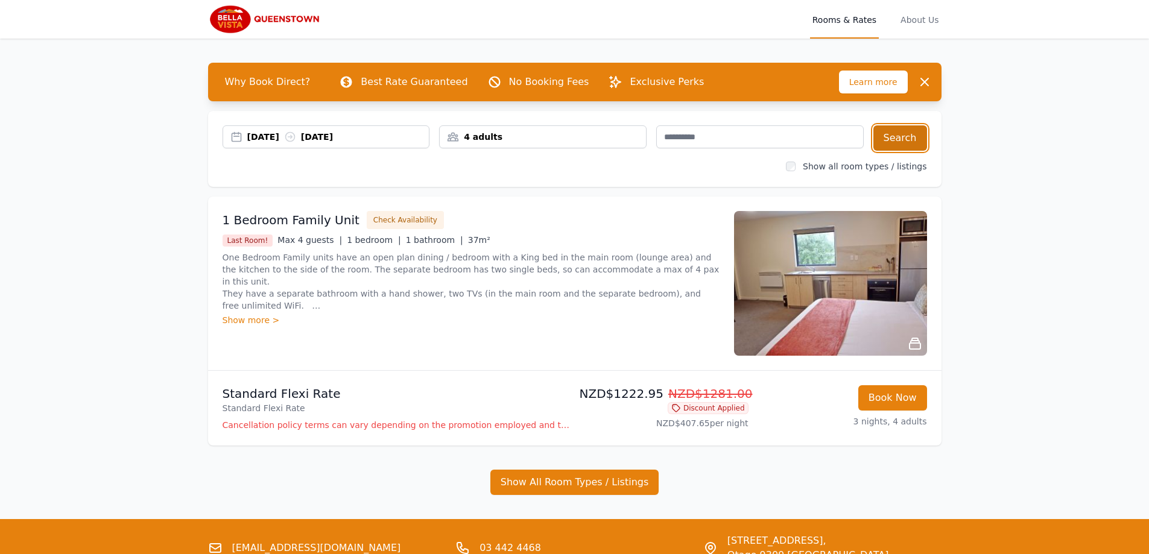
click at [910, 134] on button "Search" at bounding box center [900, 137] width 54 height 25
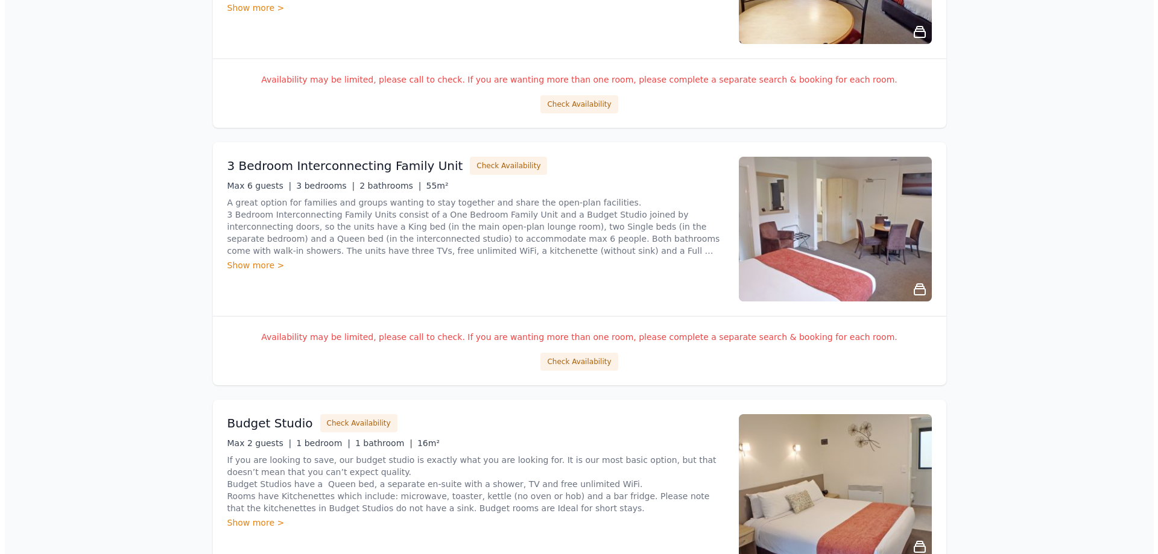
scroll to position [381, 0]
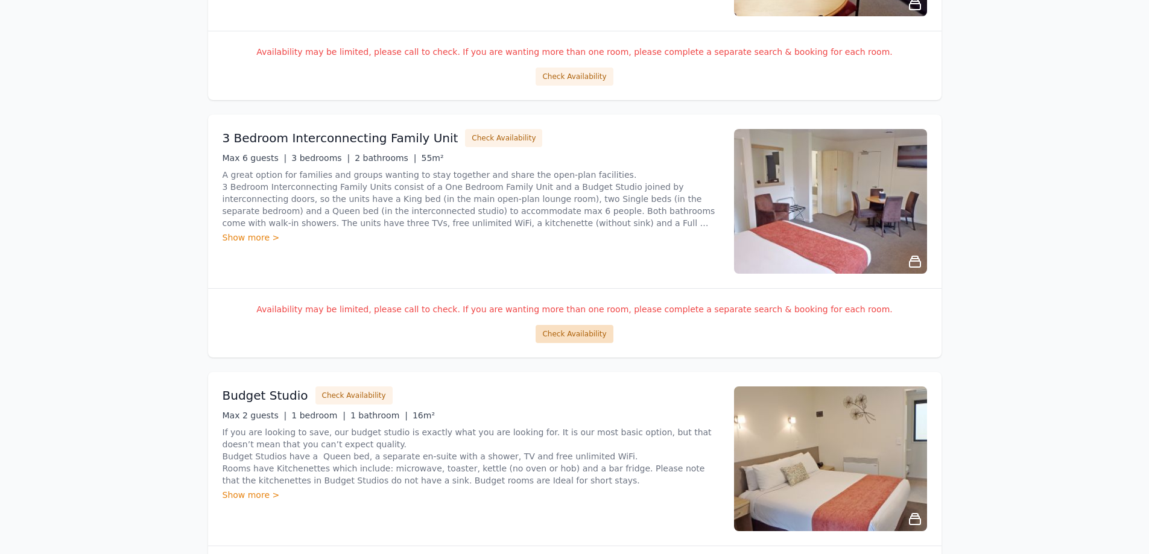
click at [572, 332] on button "Check Availability" at bounding box center [574, 334] width 77 height 18
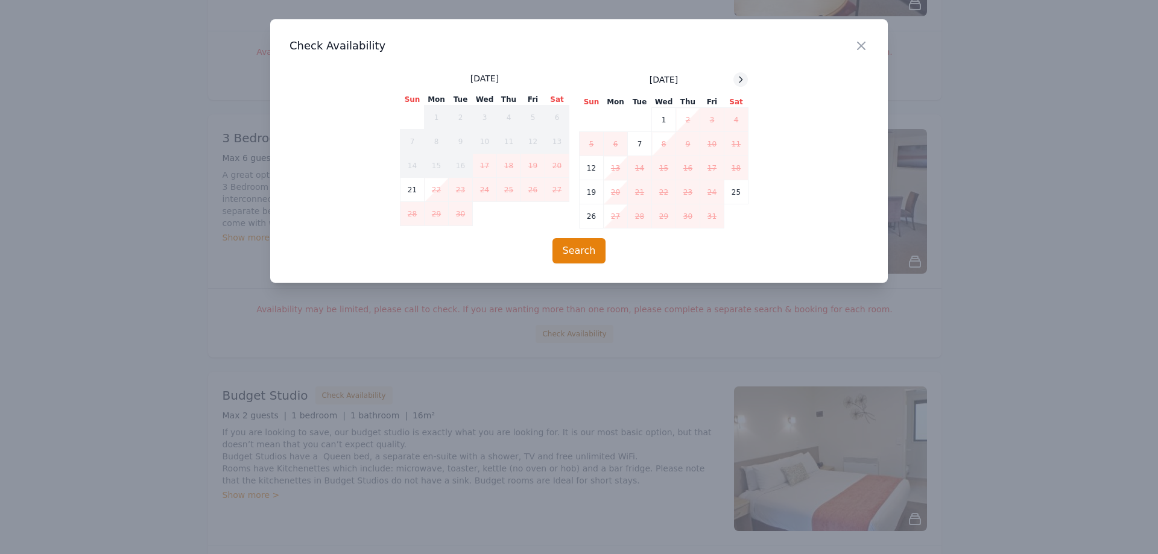
click at [739, 78] on icon at bounding box center [741, 80] width 10 height 10
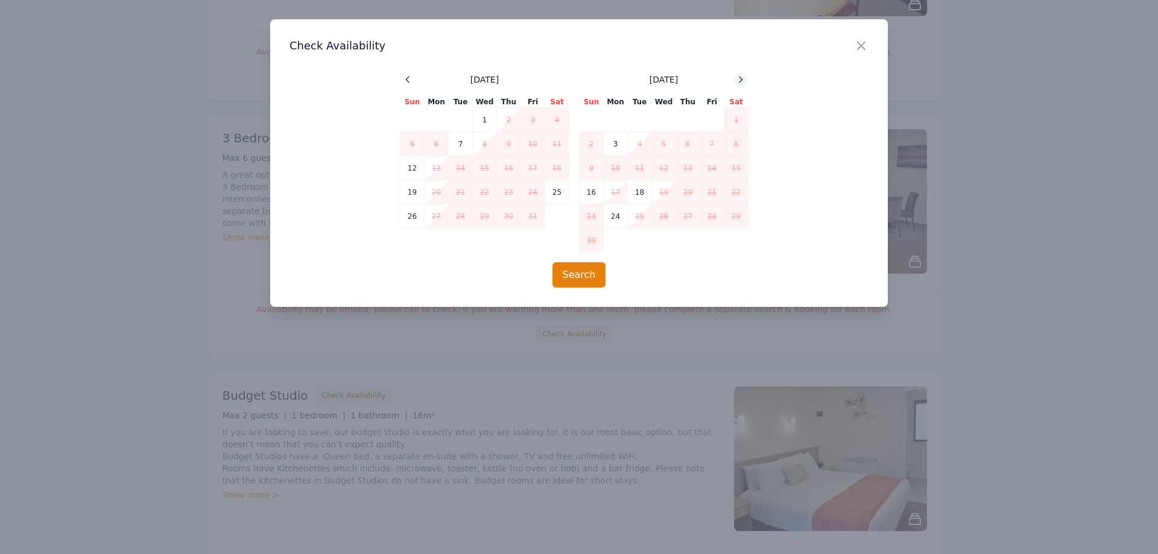
click at [741, 80] on icon at bounding box center [741, 80] width 10 height 10
click at [687, 145] on td "11" at bounding box center [688, 144] width 24 height 24
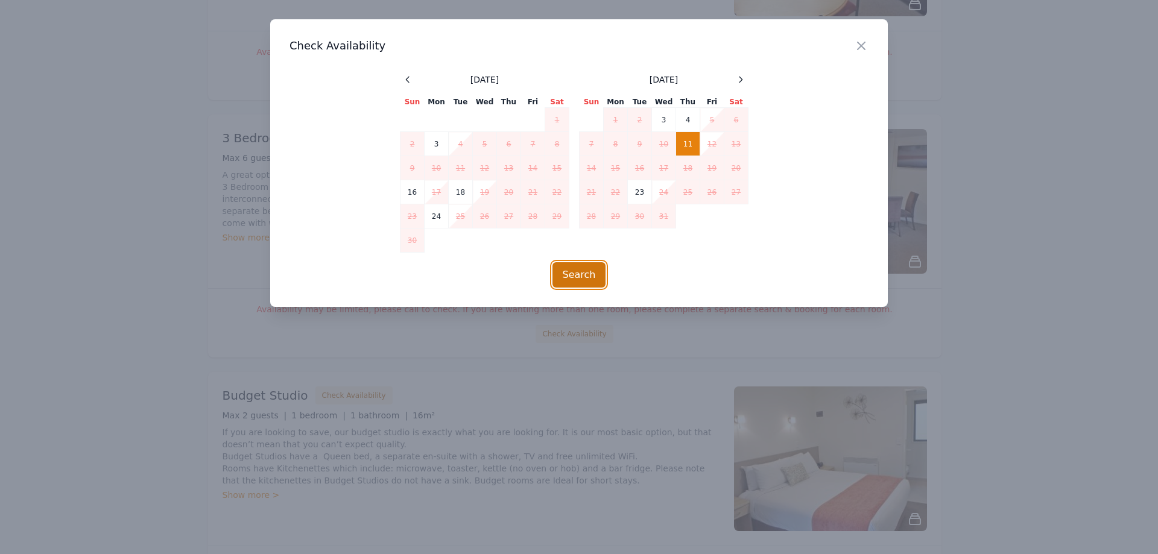
click at [590, 279] on button "Search" at bounding box center [579, 274] width 54 height 25
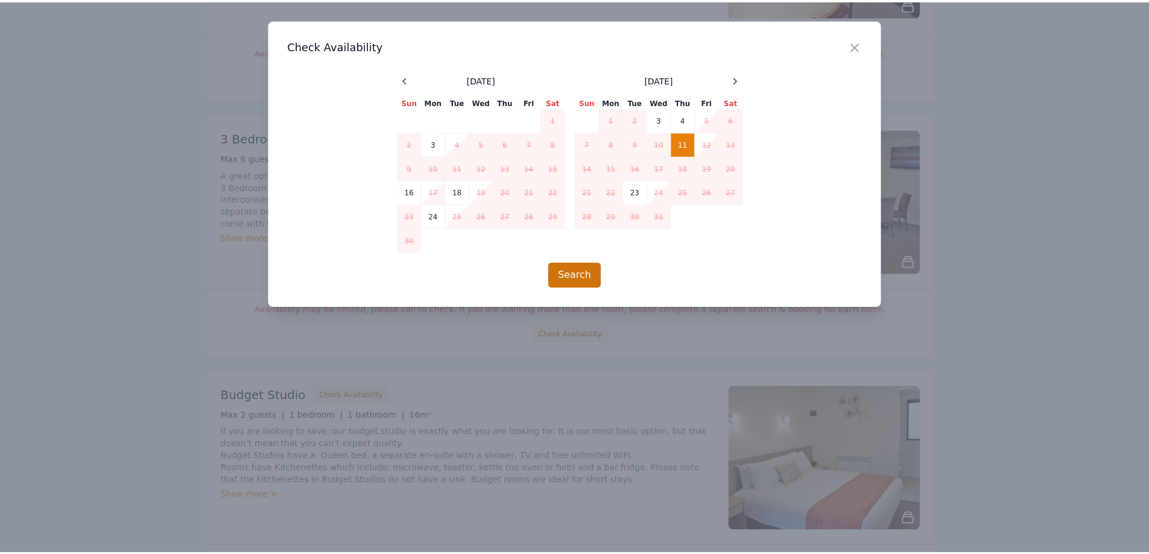
scroll to position [58, 0]
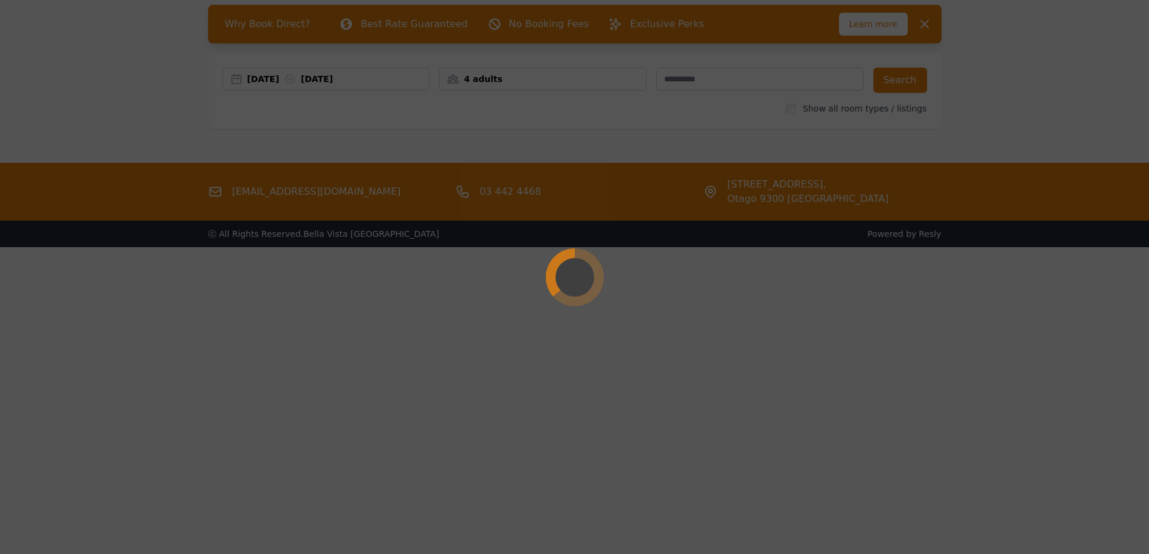
click at [562, 258] on icon at bounding box center [575, 277] width 64 height 64
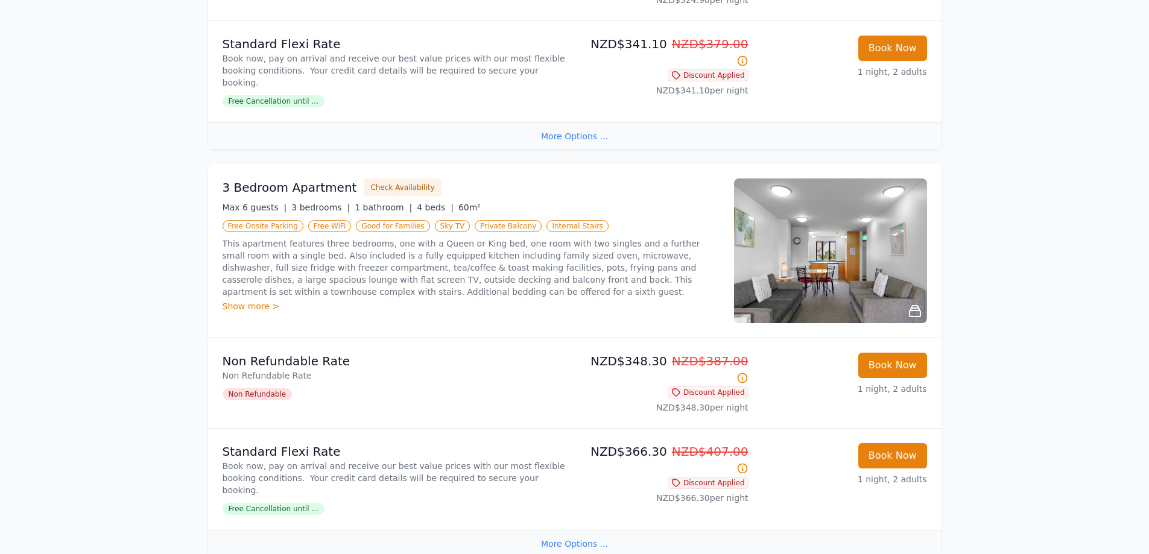
scroll to position [2106, 0]
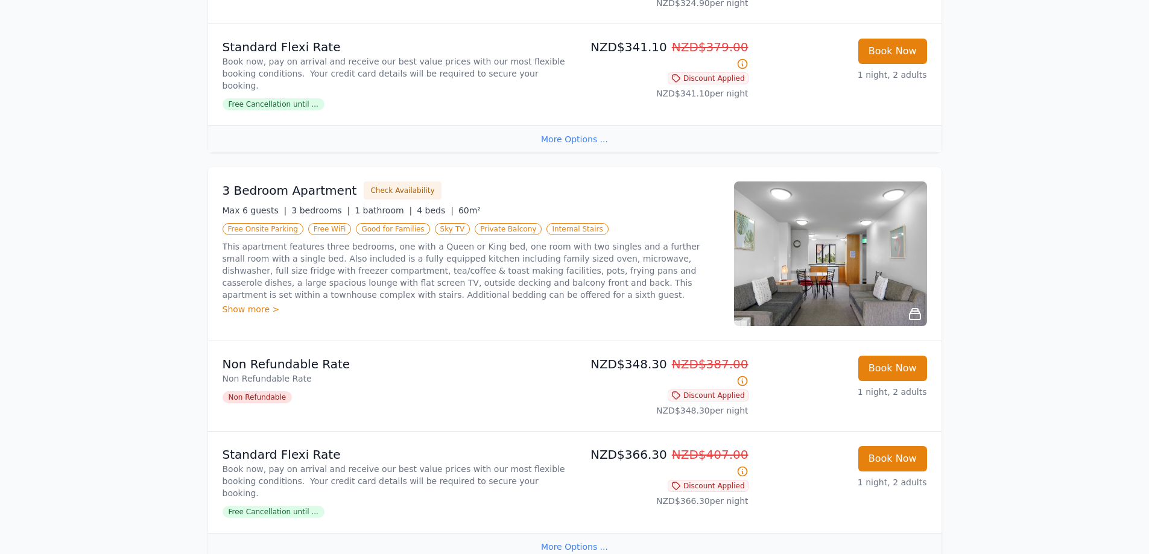
click at [568, 533] on div "More Options ..." at bounding box center [574, 546] width 733 height 27
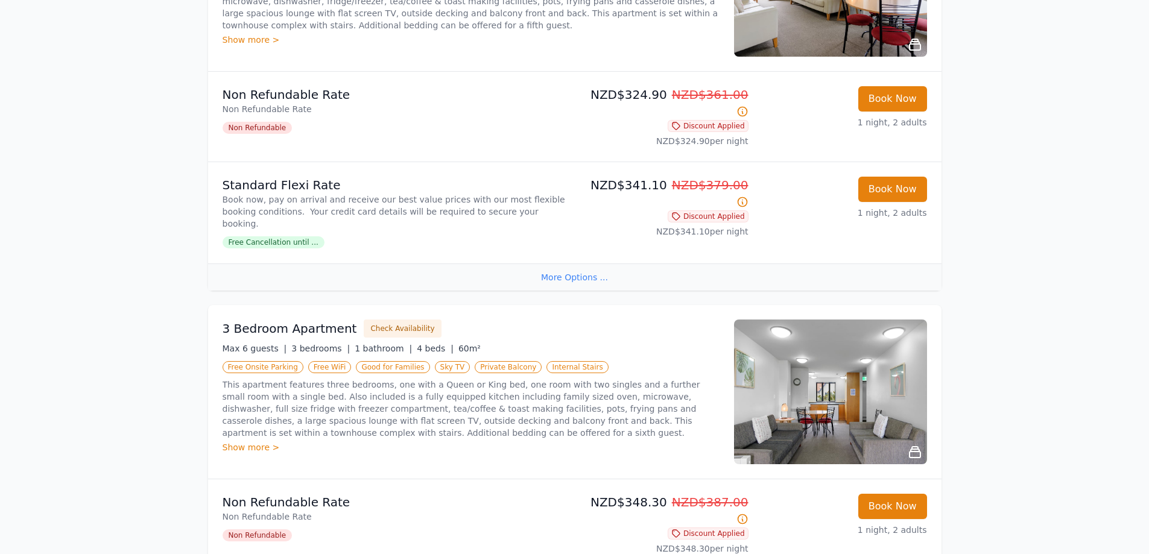
scroll to position [1986, 0]
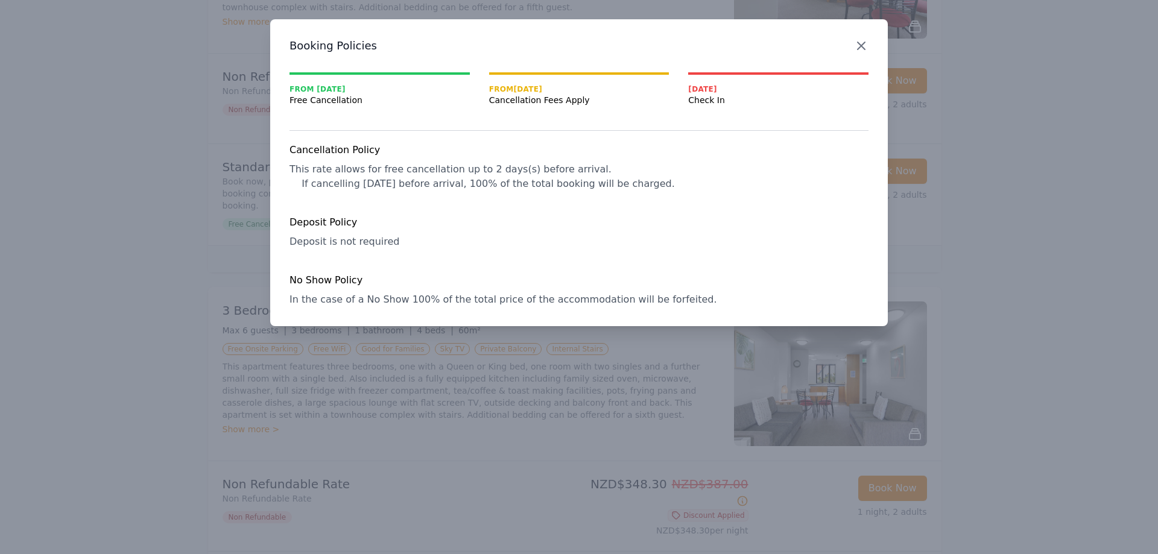
click at [861, 46] on icon "button" at bounding box center [861, 45] width 7 height 7
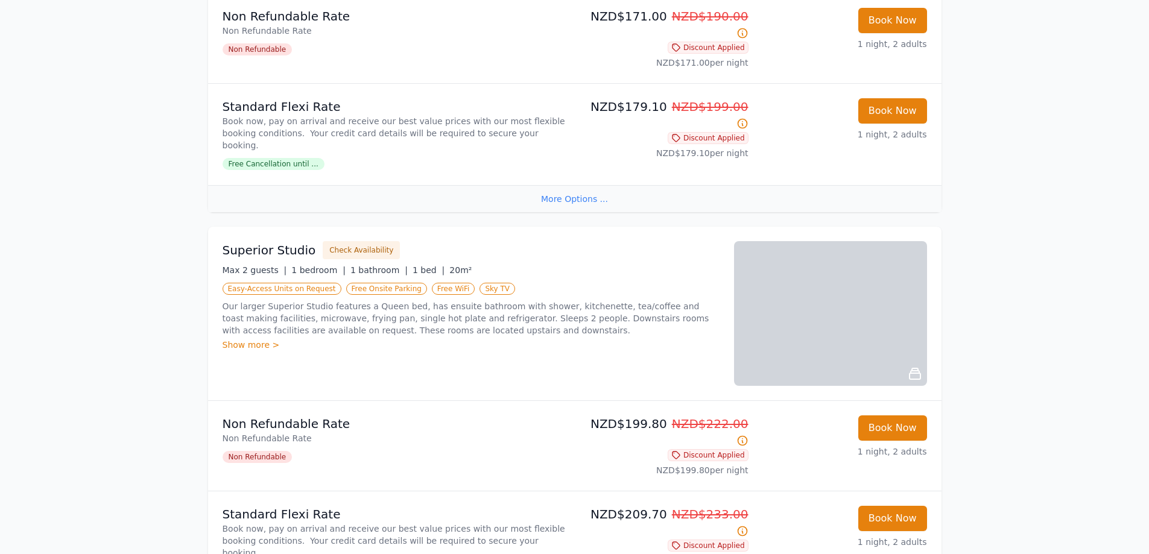
scroll to position [0, 0]
